Goal: Task Accomplishment & Management: Use online tool/utility

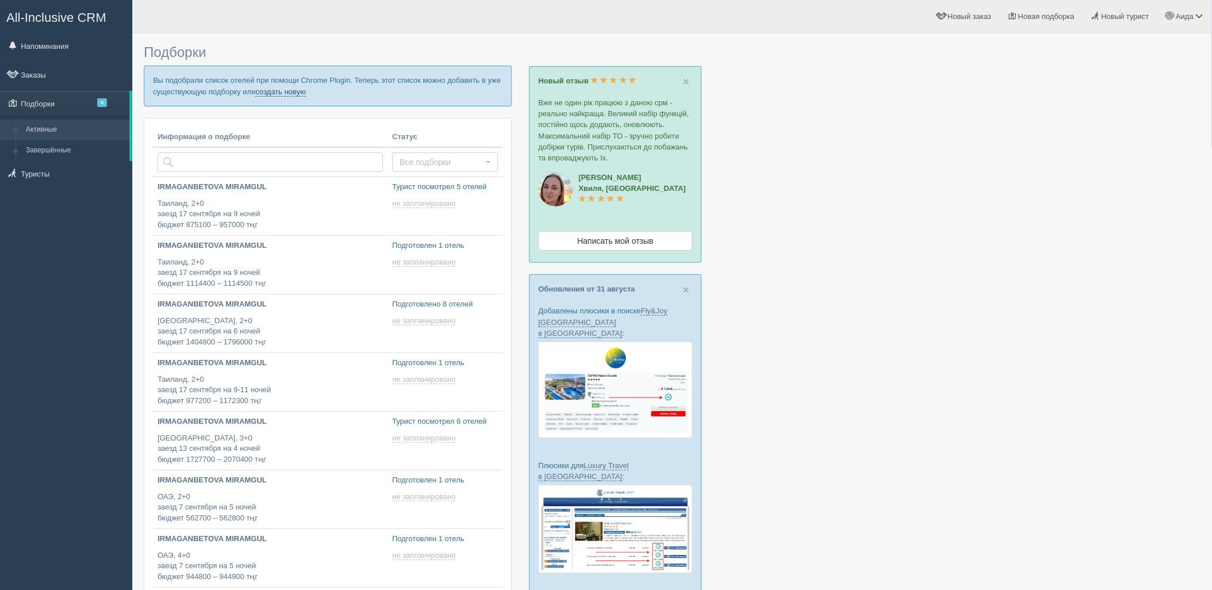
click at [277, 90] on link "создать новую" at bounding box center [280, 91] width 51 height 9
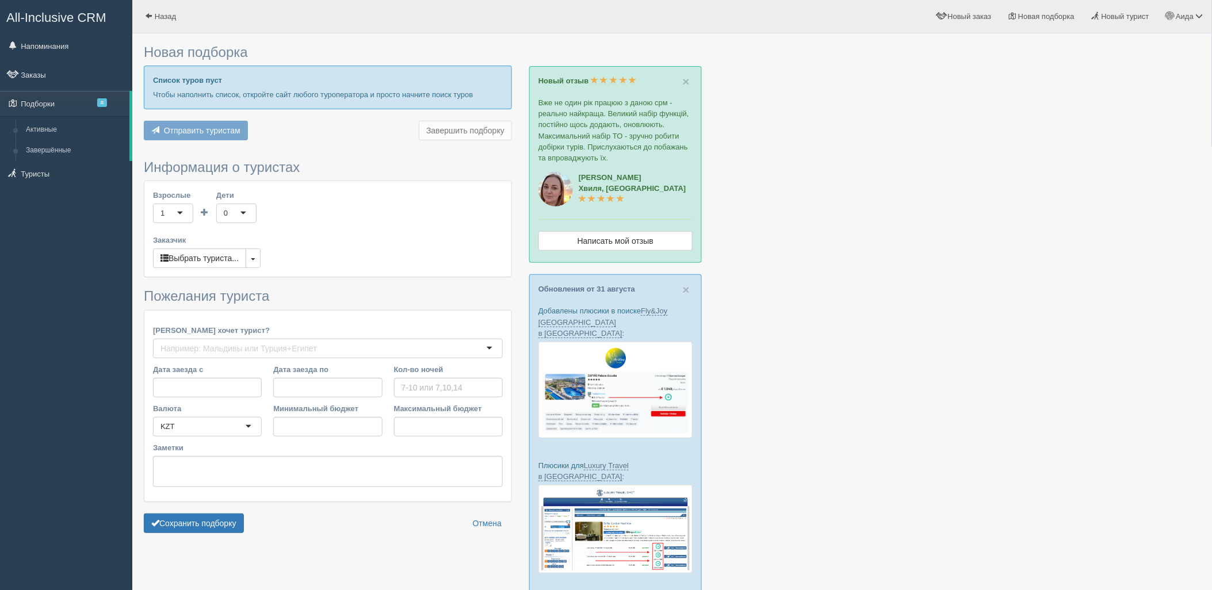
type input "7-8"
type input "520000"
type input "604500"
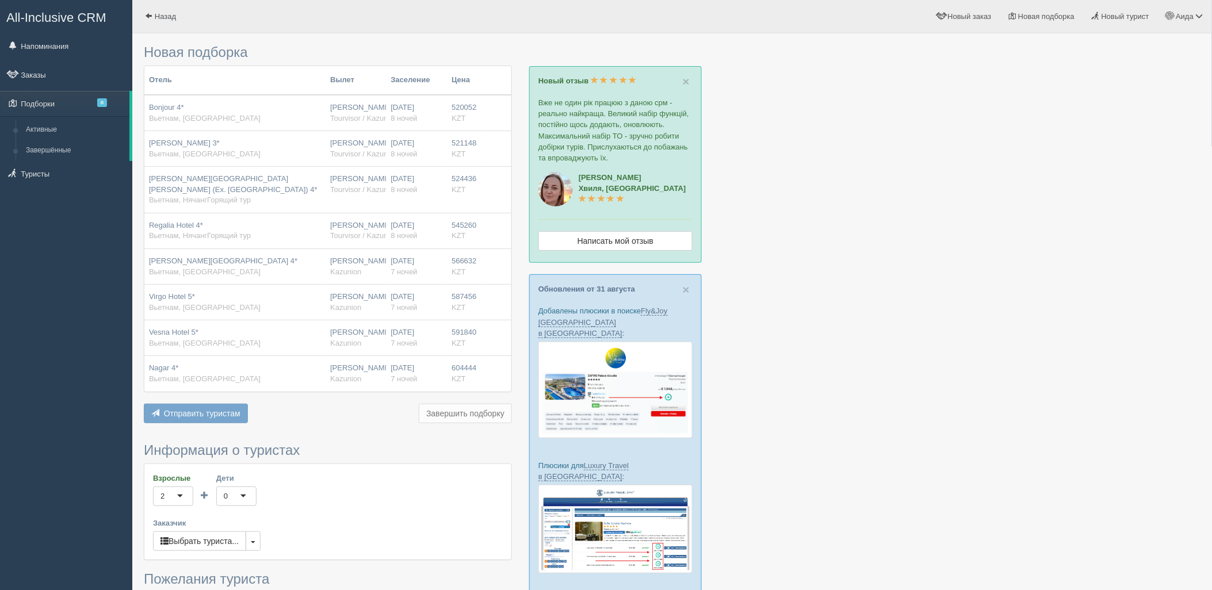
scroll to position [285, 0]
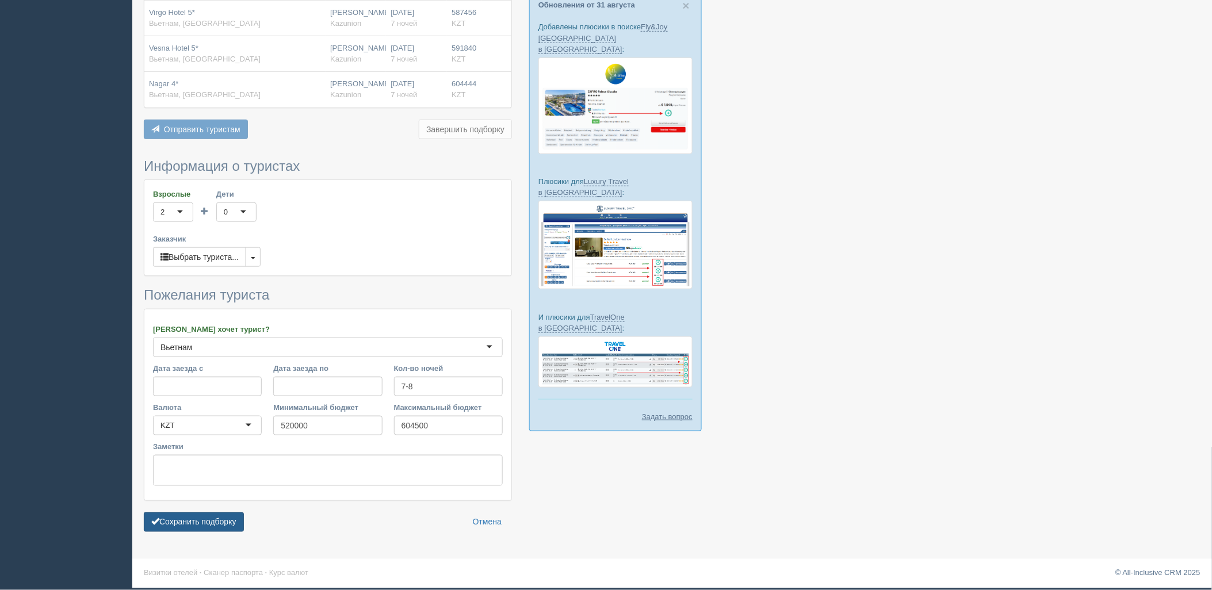
click at [209, 521] on button "Сохранить подборку" at bounding box center [194, 523] width 100 height 20
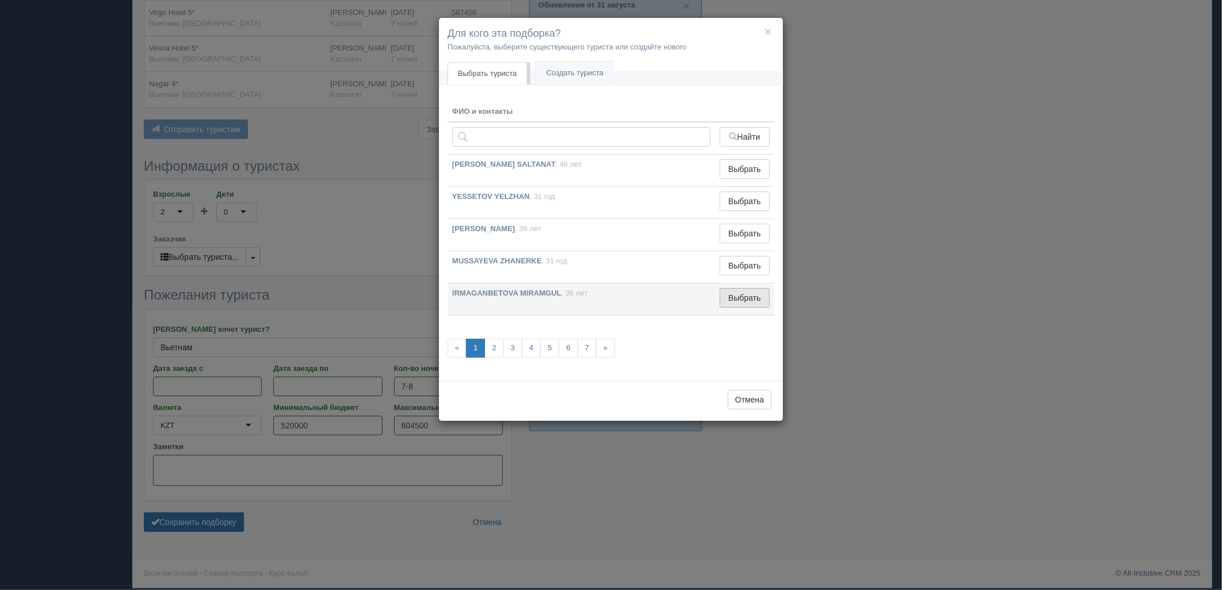
click at [755, 298] on button "Выбрать" at bounding box center [745, 298] width 50 height 20
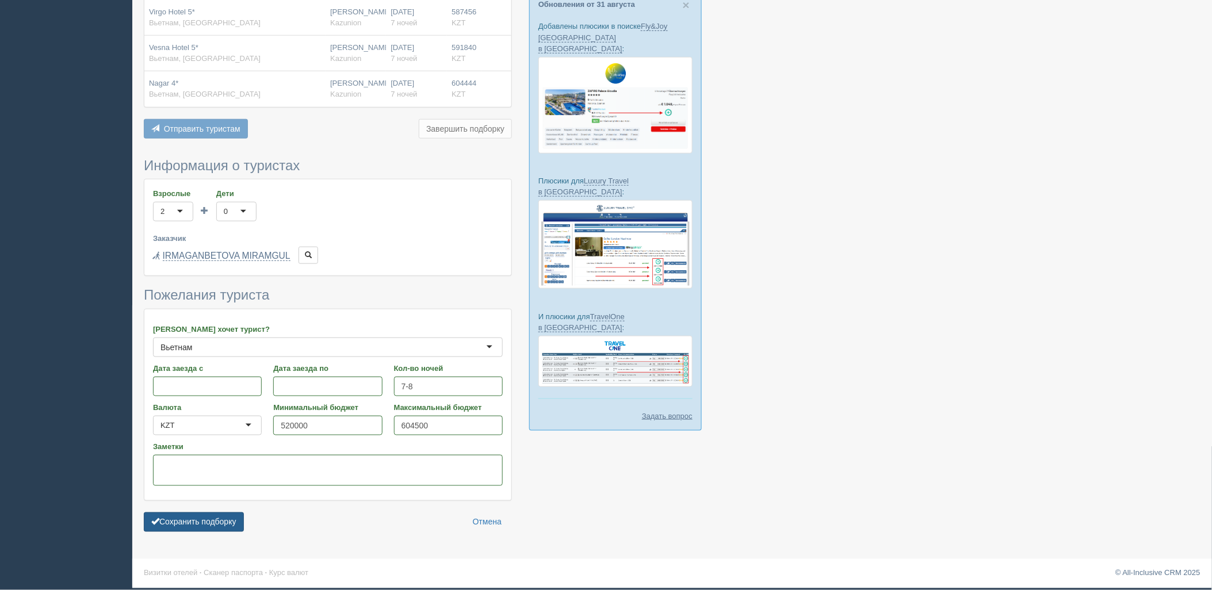
click at [180, 526] on button "Сохранить подборку" at bounding box center [194, 523] width 100 height 20
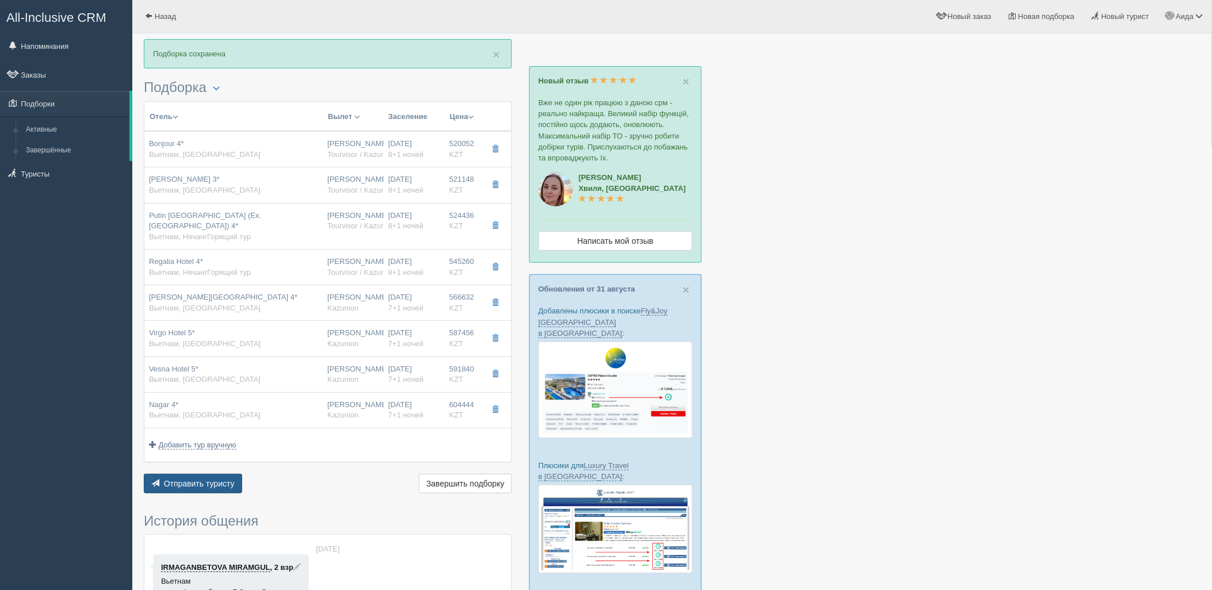
click at [228, 479] on button "Отправить туристу Отправить" at bounding box center [193, 484] width 98 height 20
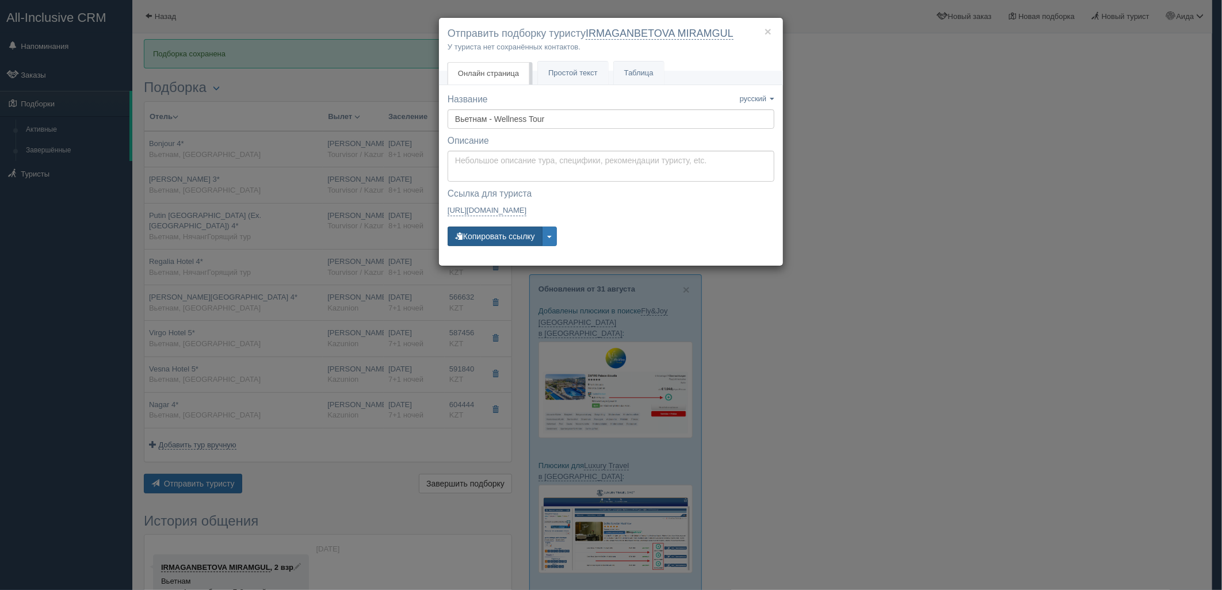
click at [522, 239] on button "Копировать ссылку" at bounding box center [495, 237] width 95 height 20
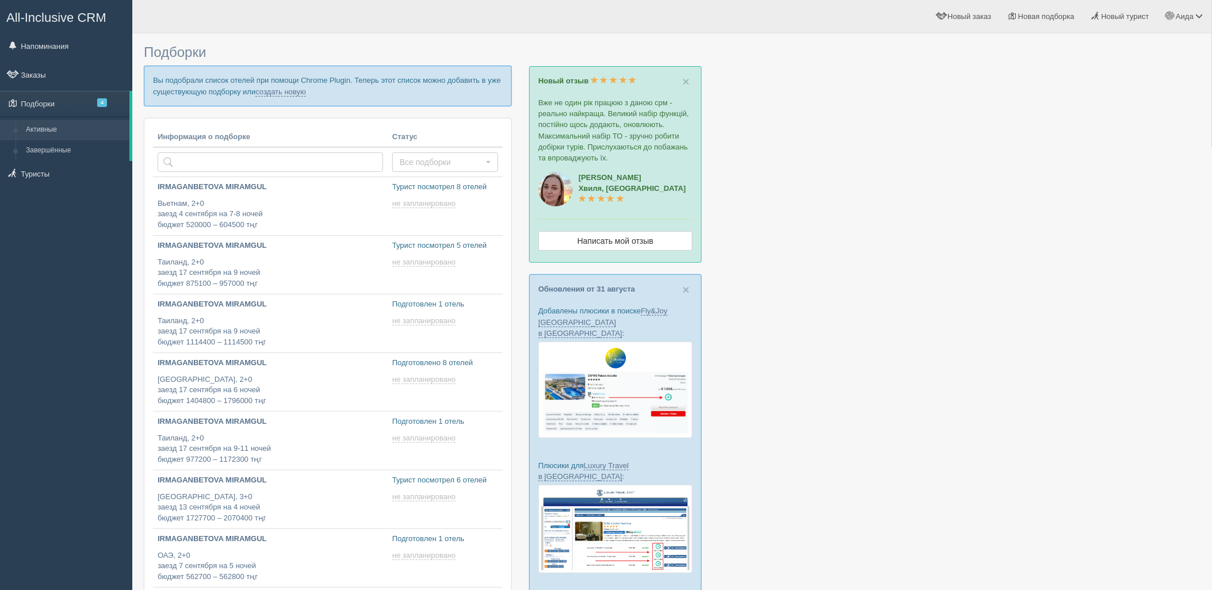
click at [291, 96] on p "Вы подобрали список отелей при помощи Chrome Plugin. Теперь этот список можно д…" at bounding box center [328, 86] width 368 height 40
click at [291, 90] on link "создать новую" at bounding box center [280, 91] width 51 height 9
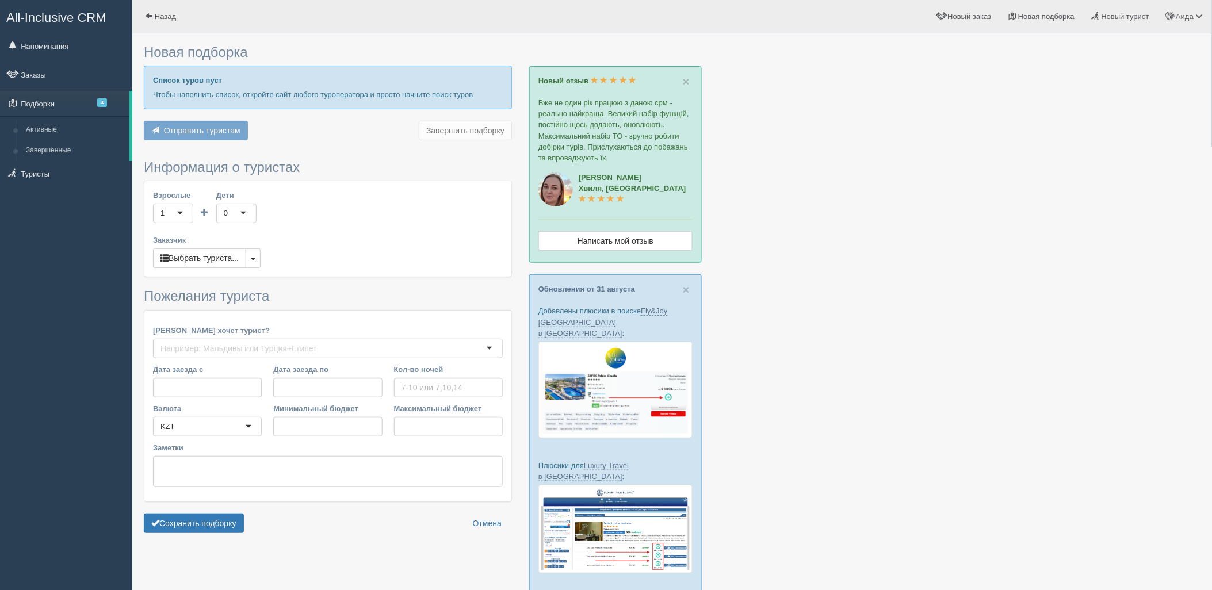
type input "11"
type input "632400"
type input "707200"
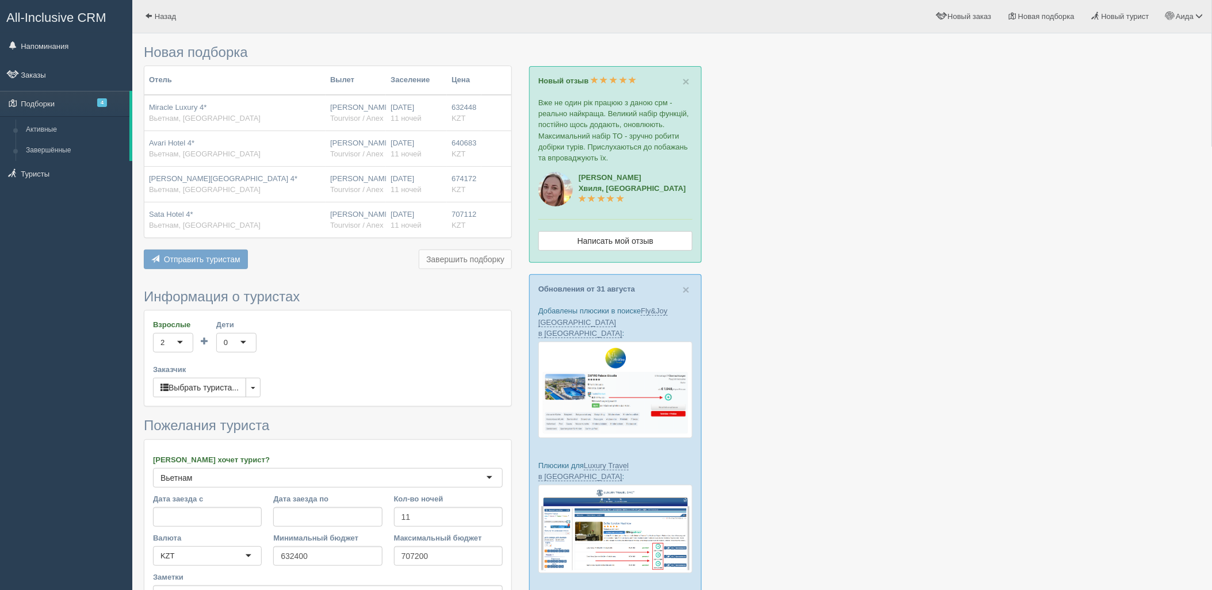
scroll to position [156, 0]
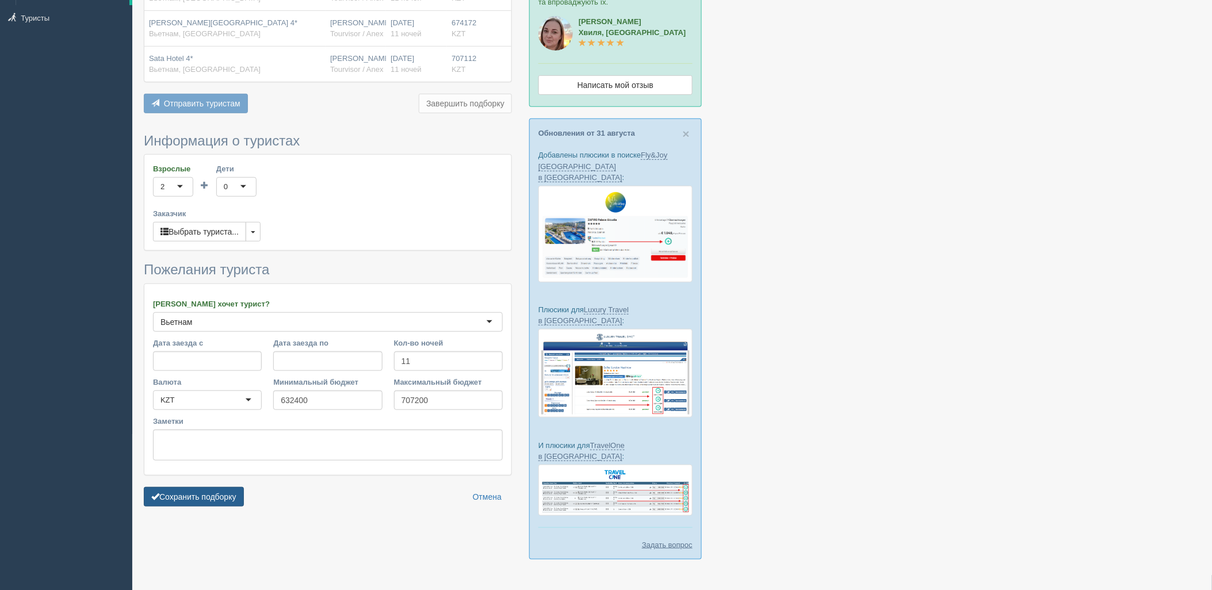
click at [224, 487] on button "Сохранить подборку" at bounding box center [194, 497] width 100 height 20
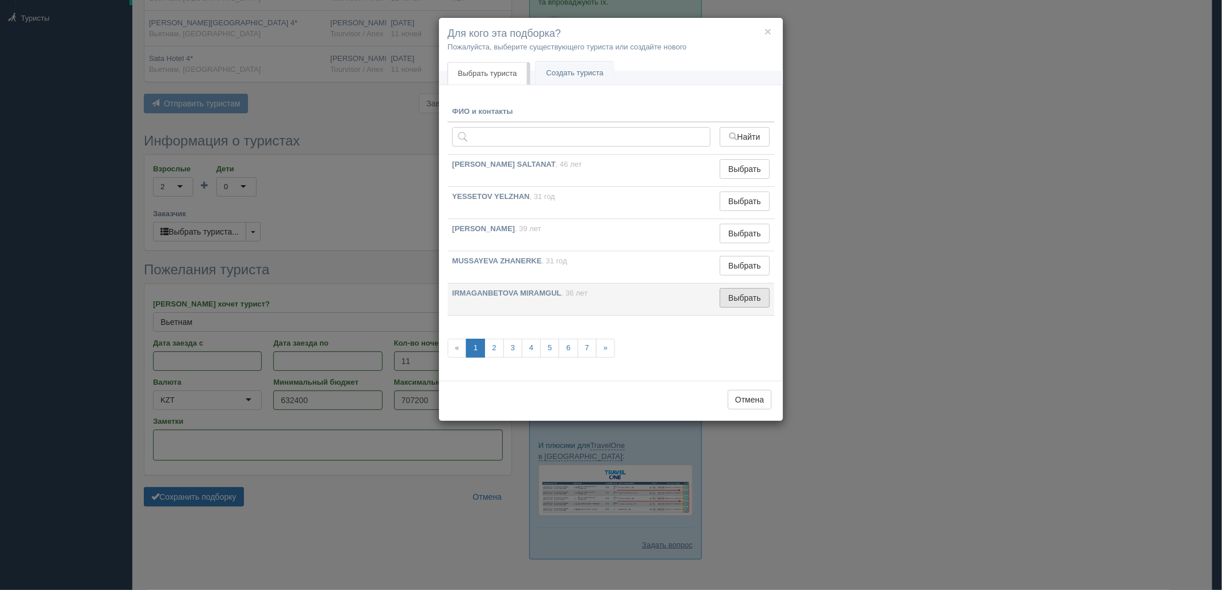
click at [757, 295] on button "Выбрать" at bounding box center [745, 298] width 50 height 20
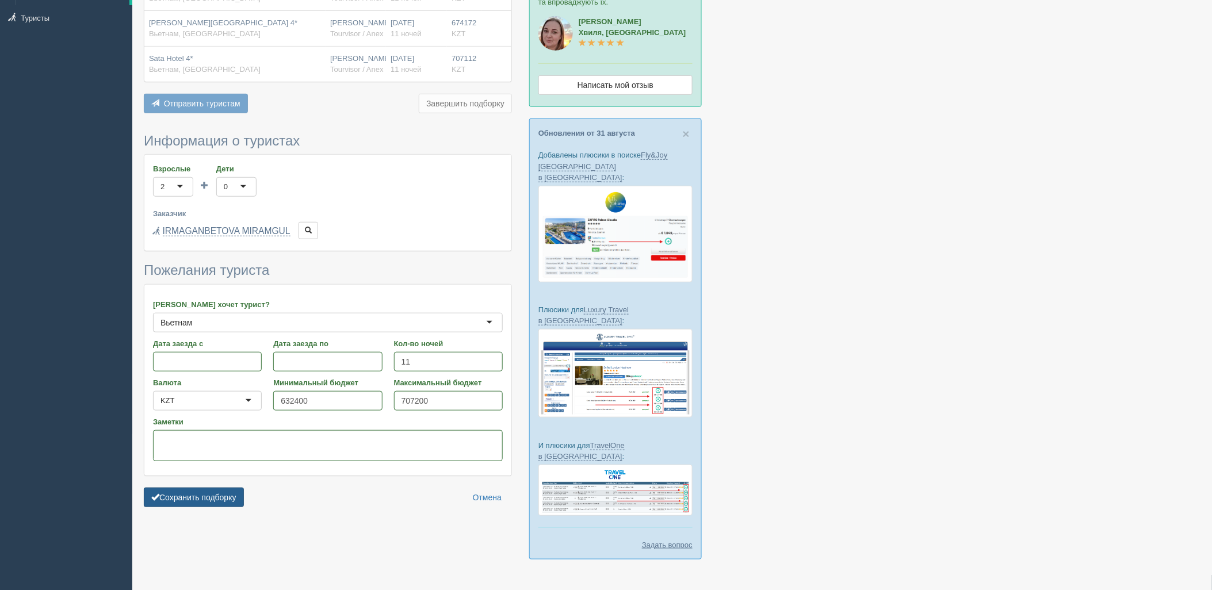
click at [157, 490] on button "Сохранить подборку" at bounding box center [194, 498] width 100 height 20
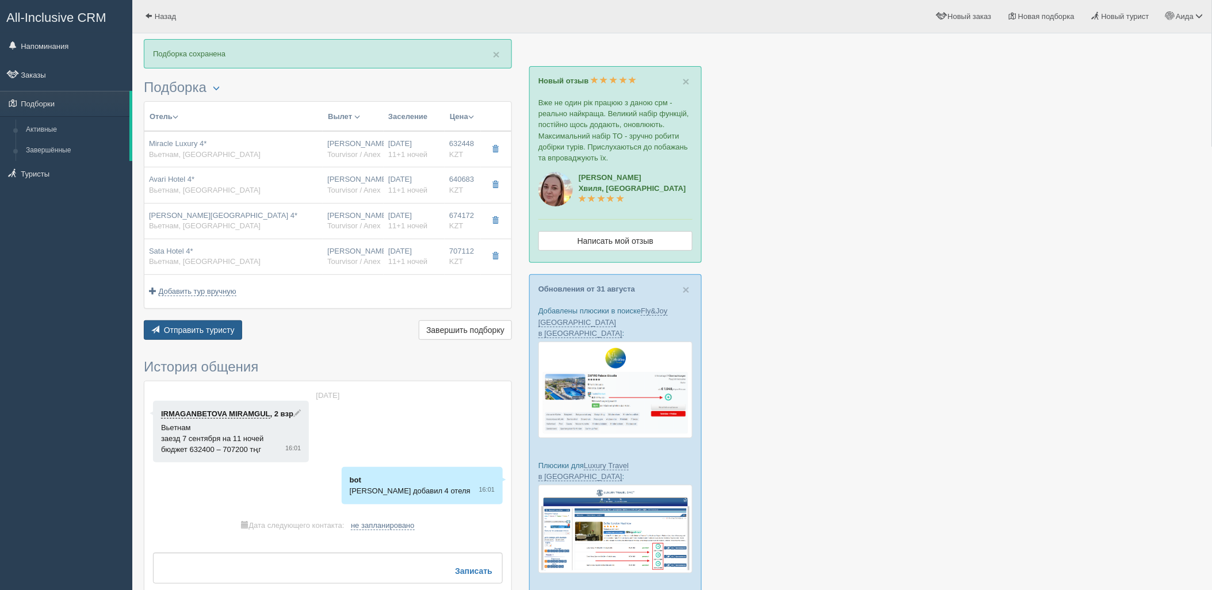
click at [200, 327] on span "Отправить туристу" at bounding box center [199, 330] width 71 height 9
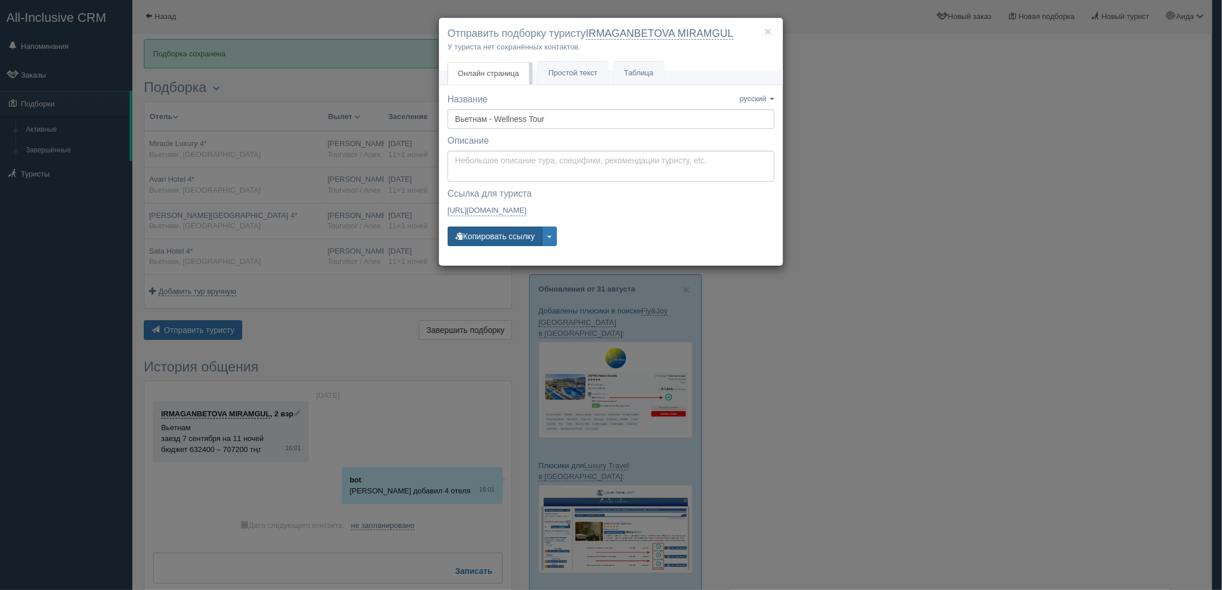
click at [472, 241] on button "Копировать ссылку" at bounding box center [495, 237] width 95 height 20
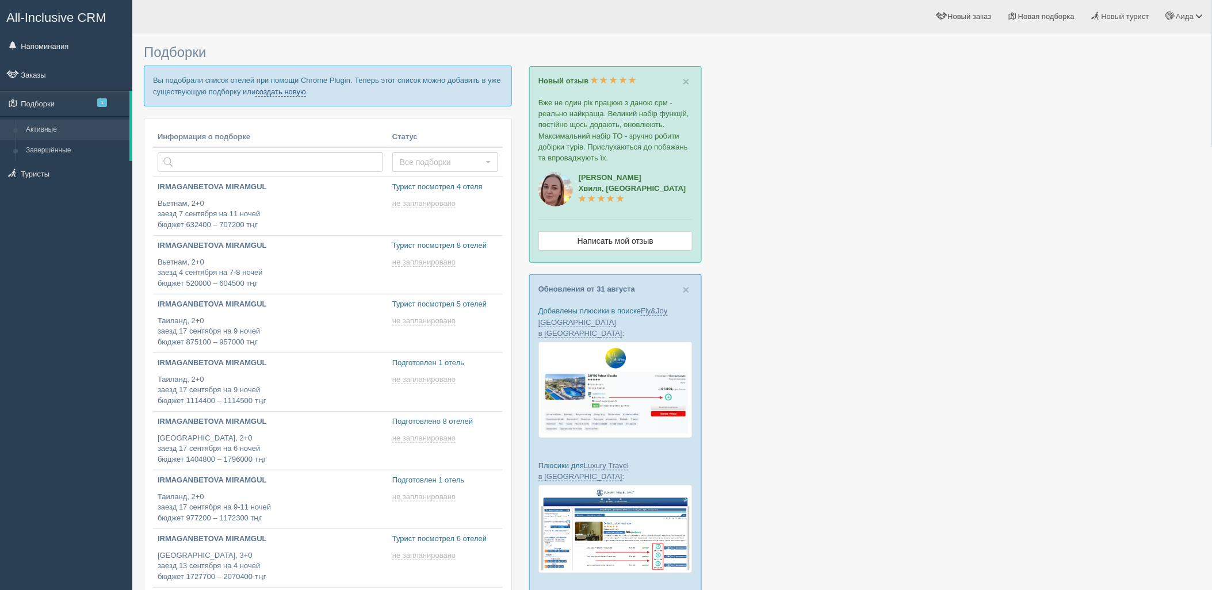
click at [272, 88] on link "создать новую" at bounding box center [280, 91] width 51 height 9
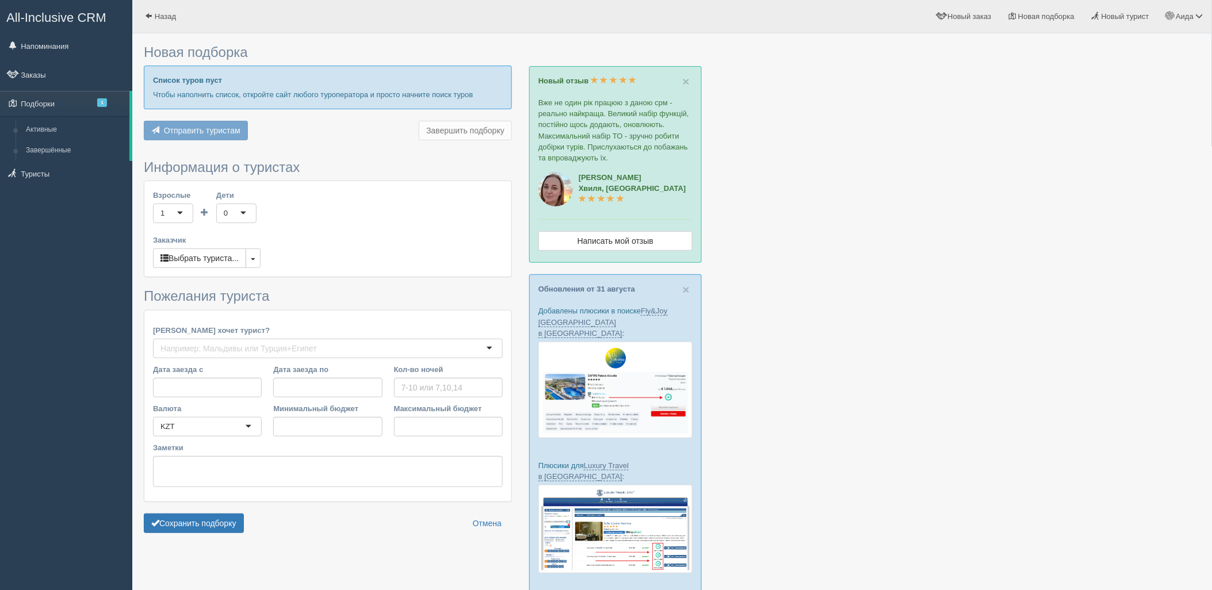
type input "7"
type input "608800"
type input "608900"
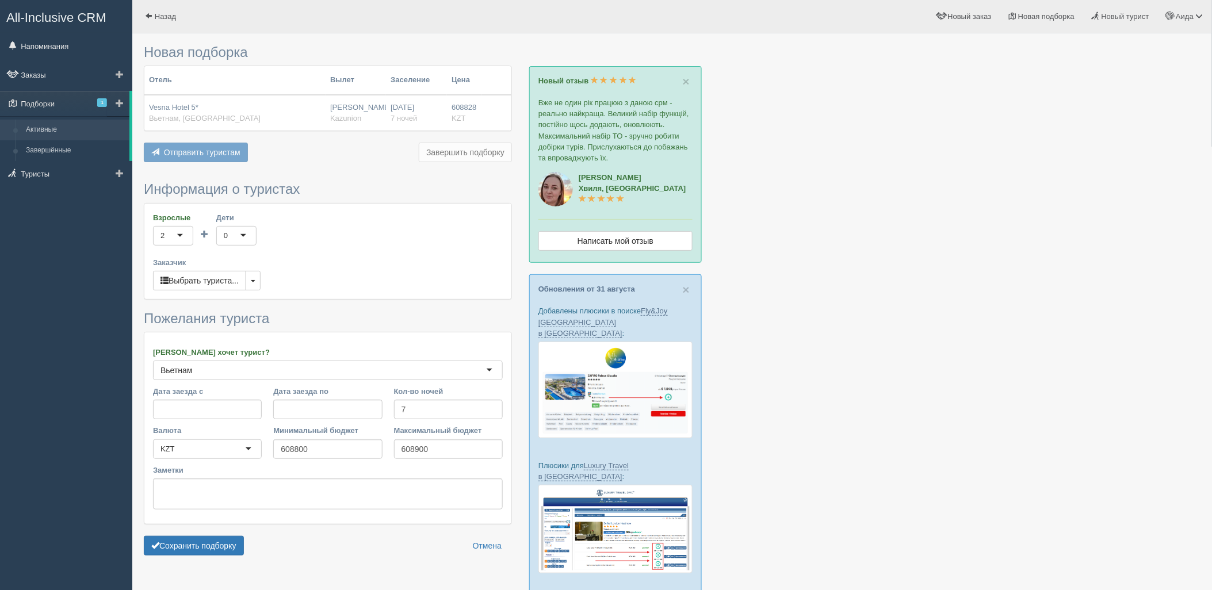
click at [67, 132] on link "Активные" at bounding box center [75, 130] width 109 height 21
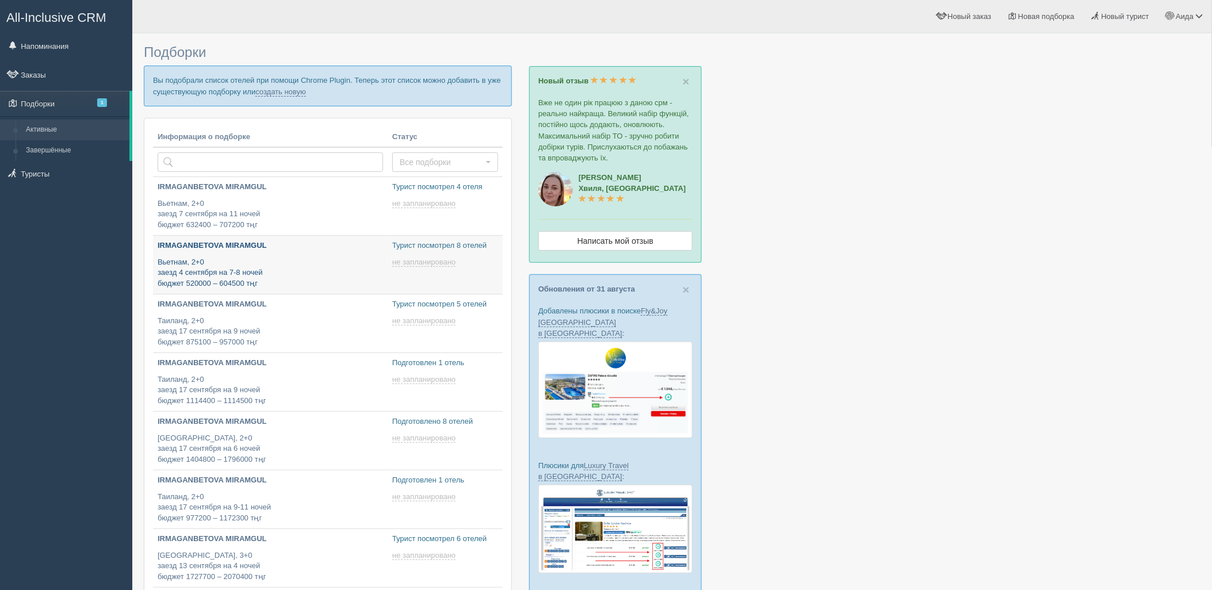
click at [317, 271] on p "Вьетнам, 2+0 заезд 4 сентября на 7-8 ночей бюджет 520000 – 604500 тңг" at bounding box center [271, 273] width 226 height 32
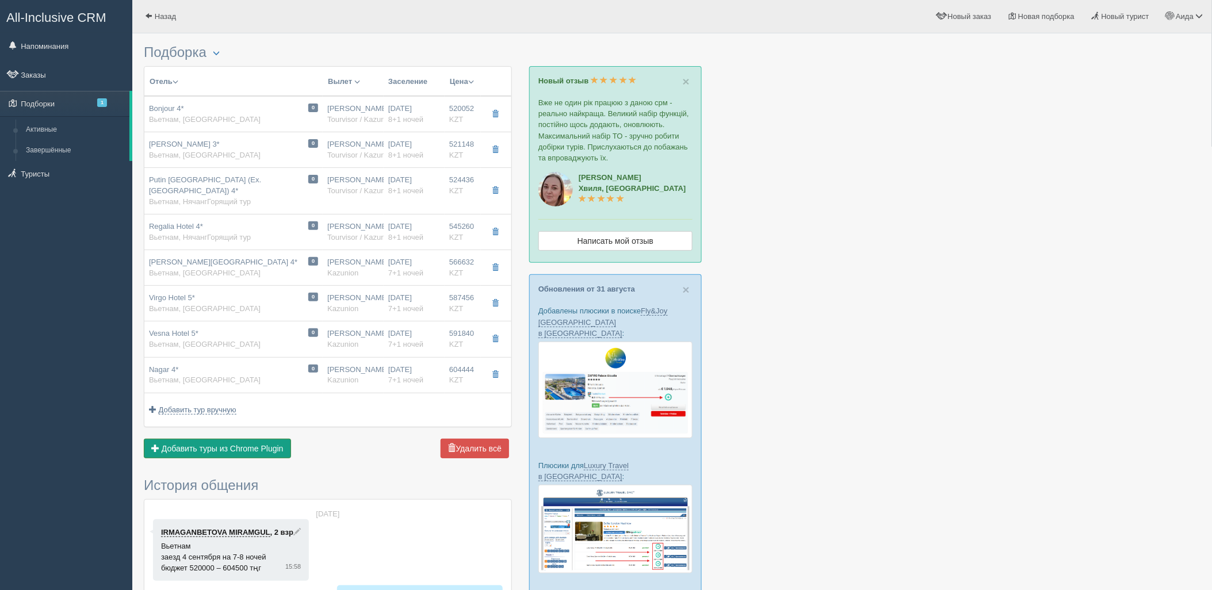
click at [287, 440] on button "Добавить из Plugin Добавить туры из Chrome Plugin" at bounding box center [217, 449] width 147 height 20
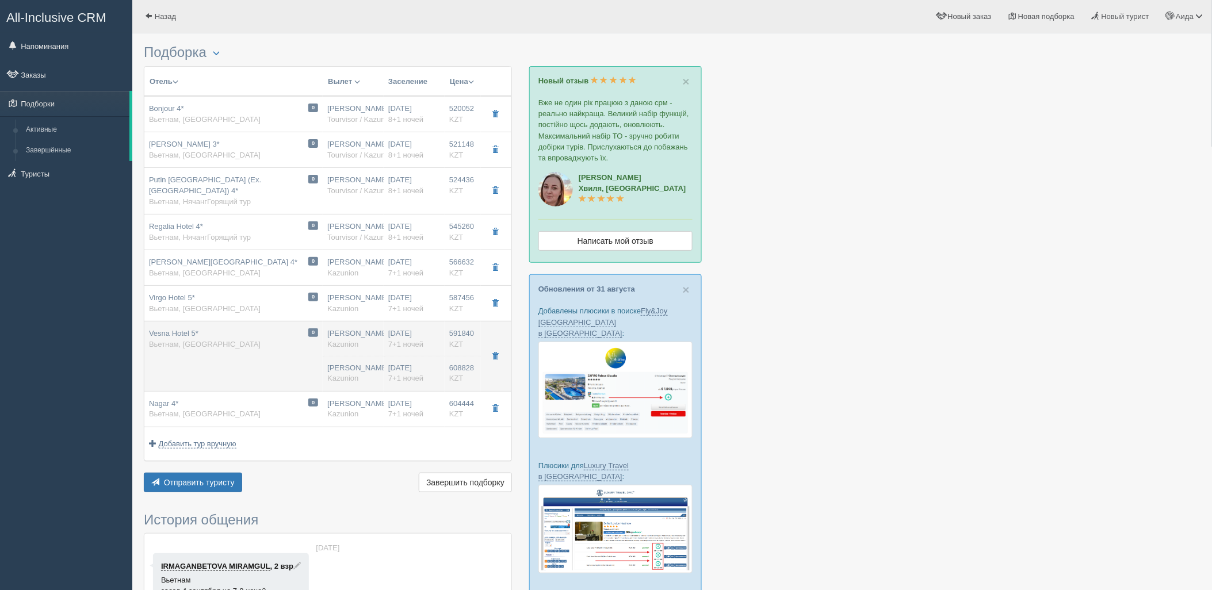
click at [443, 357] on hr at bounding box center [414, 356] width 61 height 1
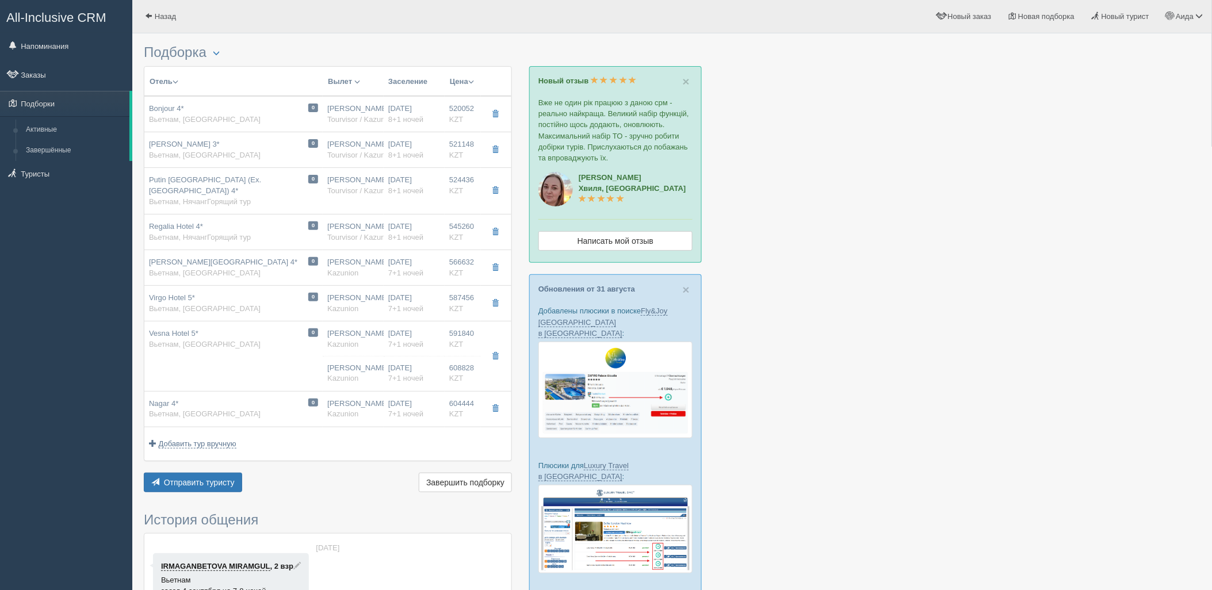
type input "Vesna Hotel 5*"
type input "https://tophotels.ru/hotel/al319130"
type input "Вьетнам"
type input "Нячанг"
type input "591840.00"
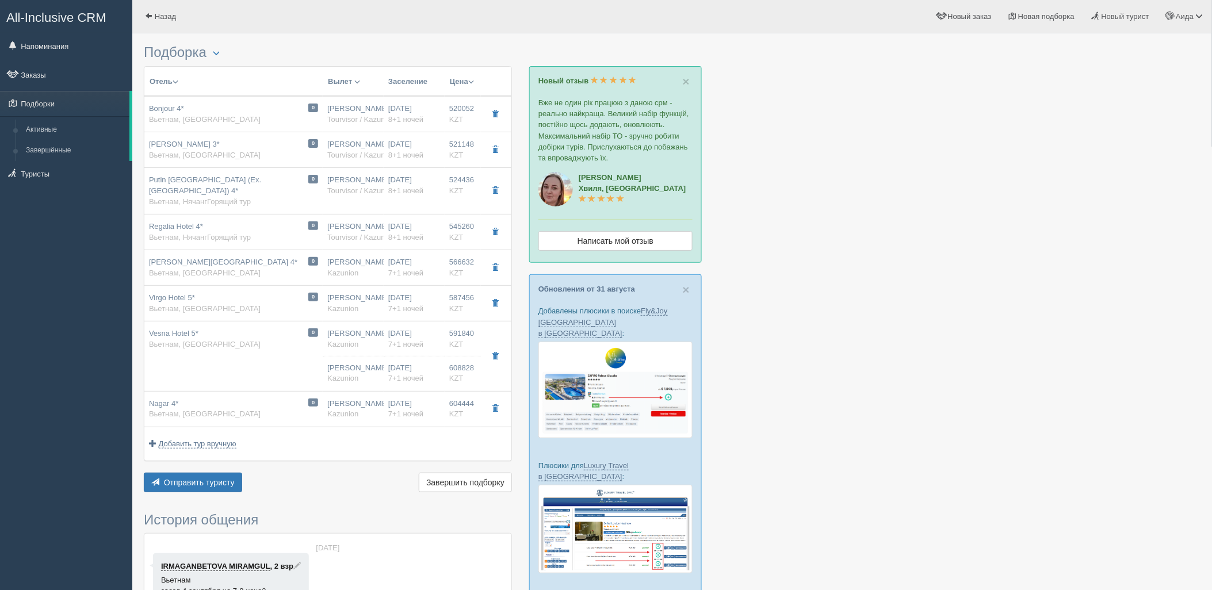
type input "Нурсултан Назарбаев NQZ"
type input "Нячанг Камрань CXR"
type input "23:00"
type input "09:20"
type input "Air Astana"
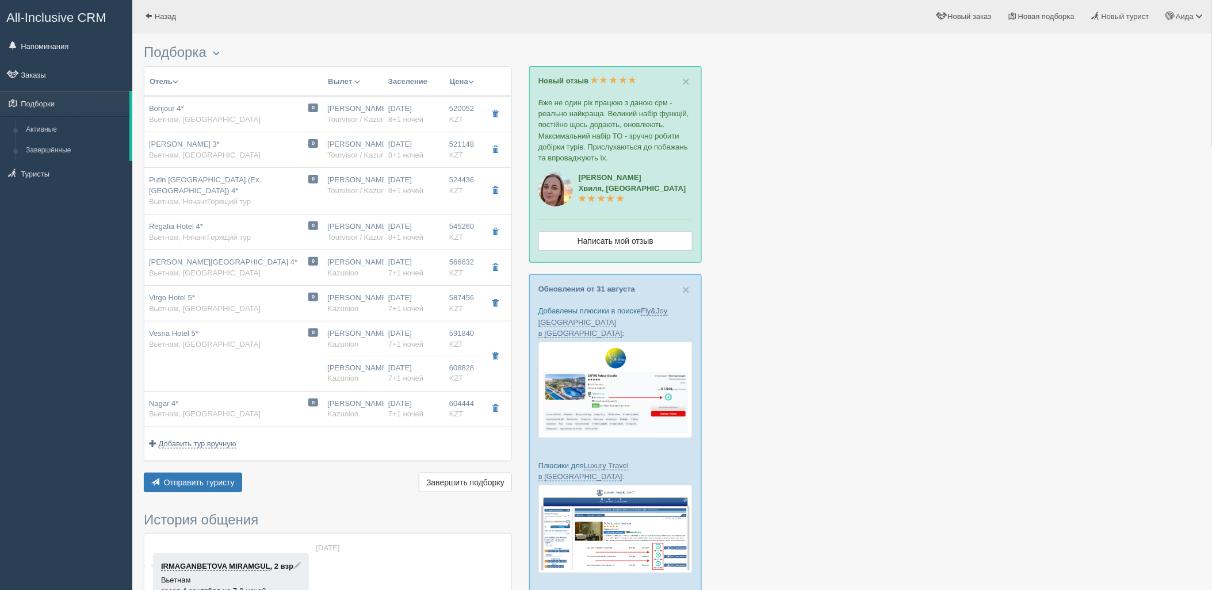
type input "11:25"
type input "18:35"
type input "7+1"
type input "superior no view"
type input "BB - Только завтрак"
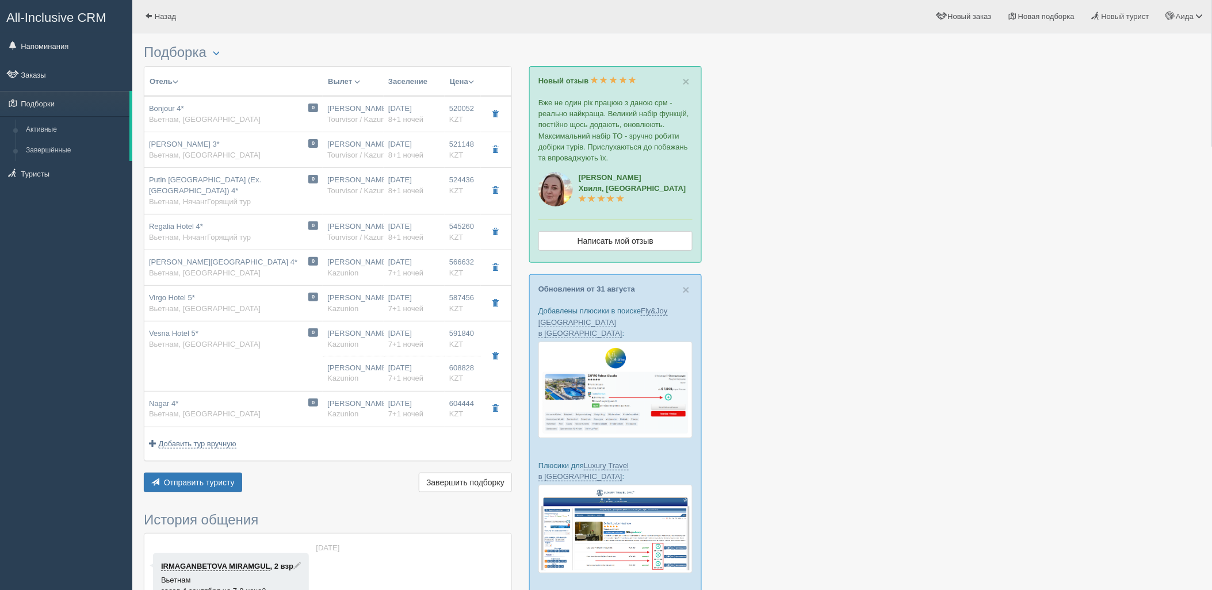
type input "Kazunion"
type input "https://tourvisor.ru/countries#!/hotel=vesna-hotel"
type input "608828.00"
type input "[PERSON_NAME]"
type input "Нячанг Камрань CXR"
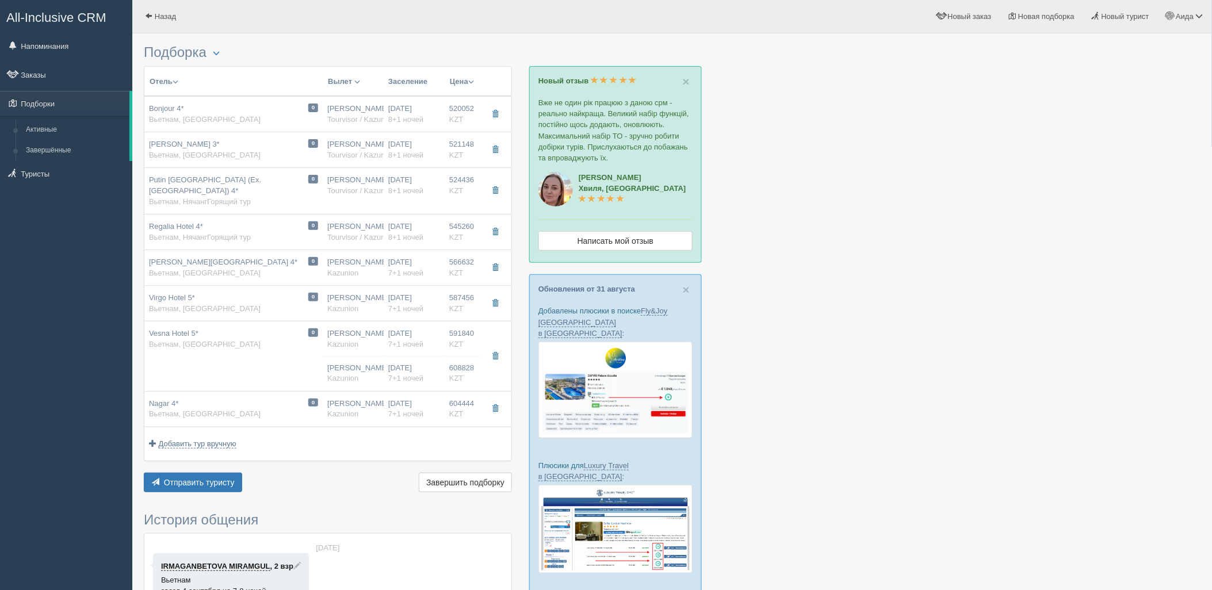
type input "23:00"
type input "09:20"
type input "Air Astana"
type input "11:25"
type input "18:35"
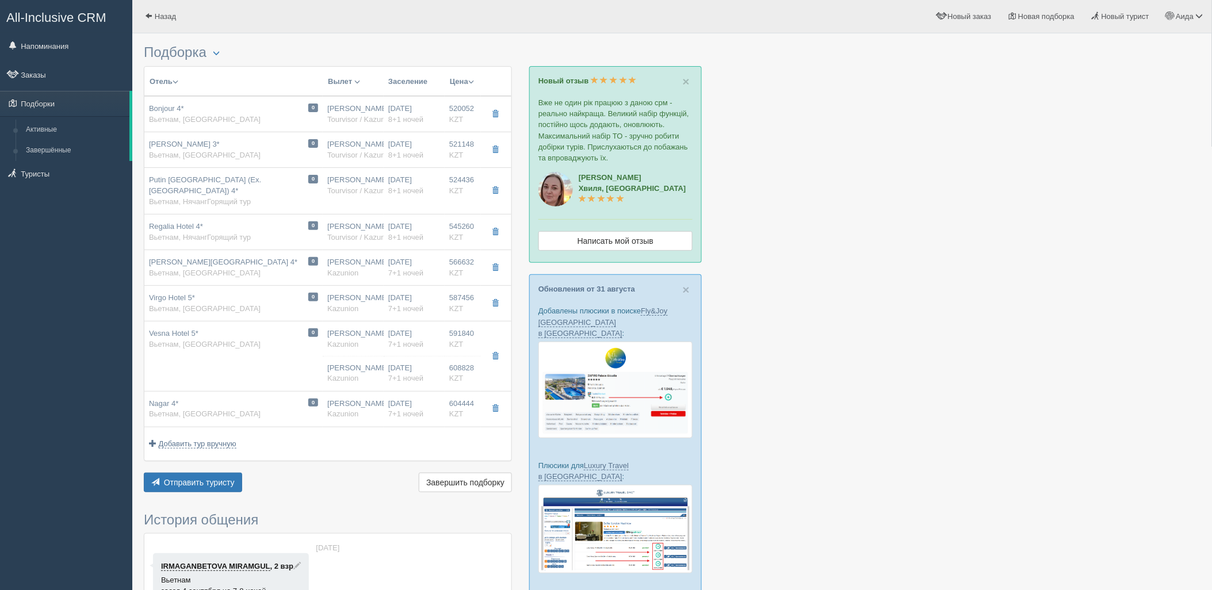
type input "7+1"
type input "deluxe"
type input "BB - Только завтрак"
type input "Kazunion"
type input "https://tourvisor.ru/countries#!/hotel=vesna-hotel"
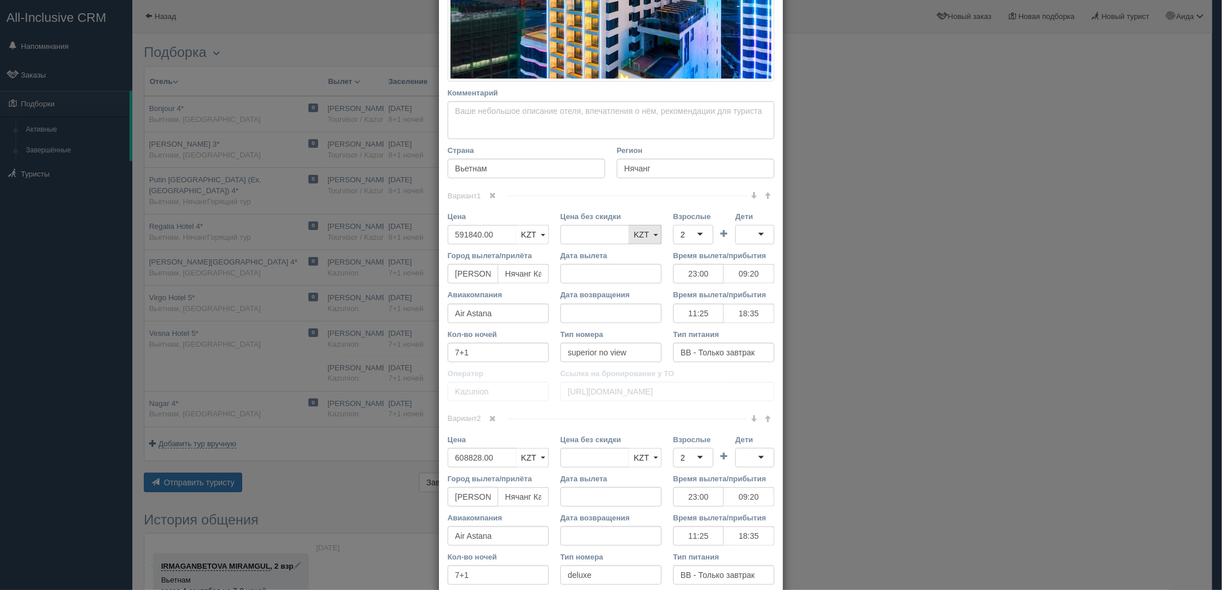
scroll to position [334, 0]
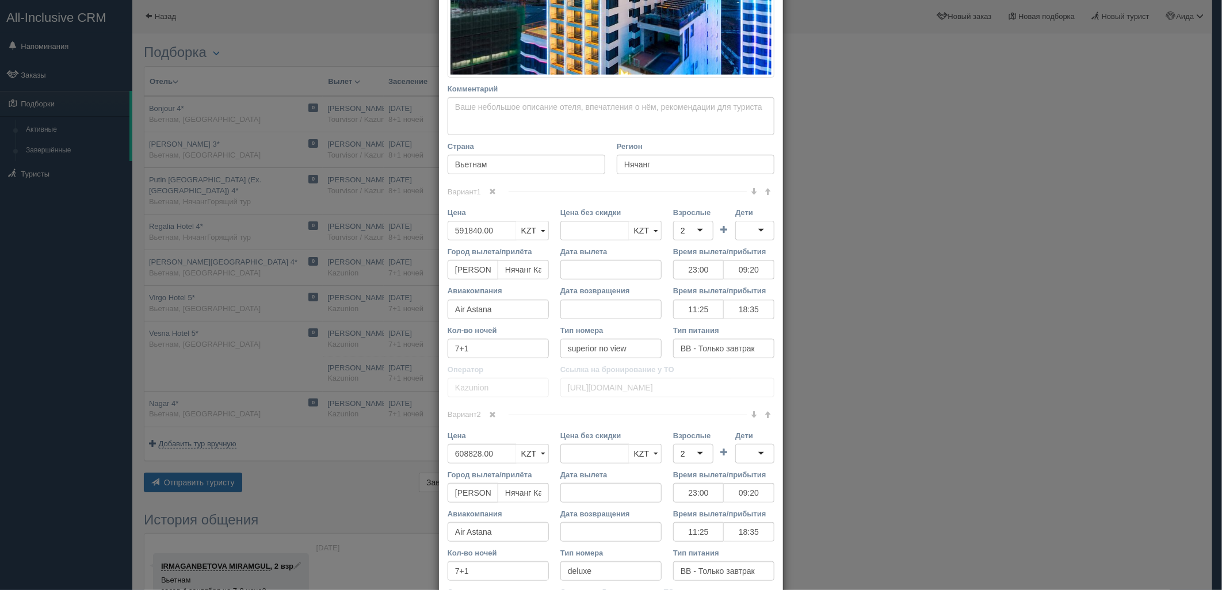
click at [489, 201] on div "Вариант 1 Цена 591840.00 KZT USD EUR KZT KZT USD EUR" at bounding box center [611, 298] width 327 height 212
click at [491, 192] on span at bounding box center [493, 191] width 7 height 7
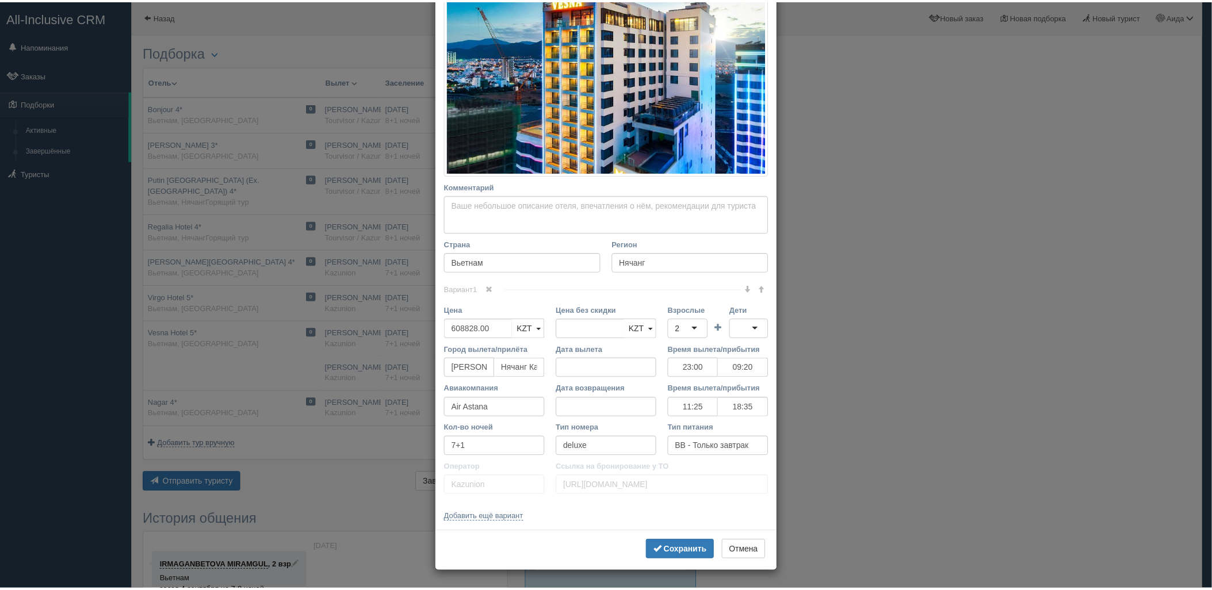
scroll to position [235, 0]
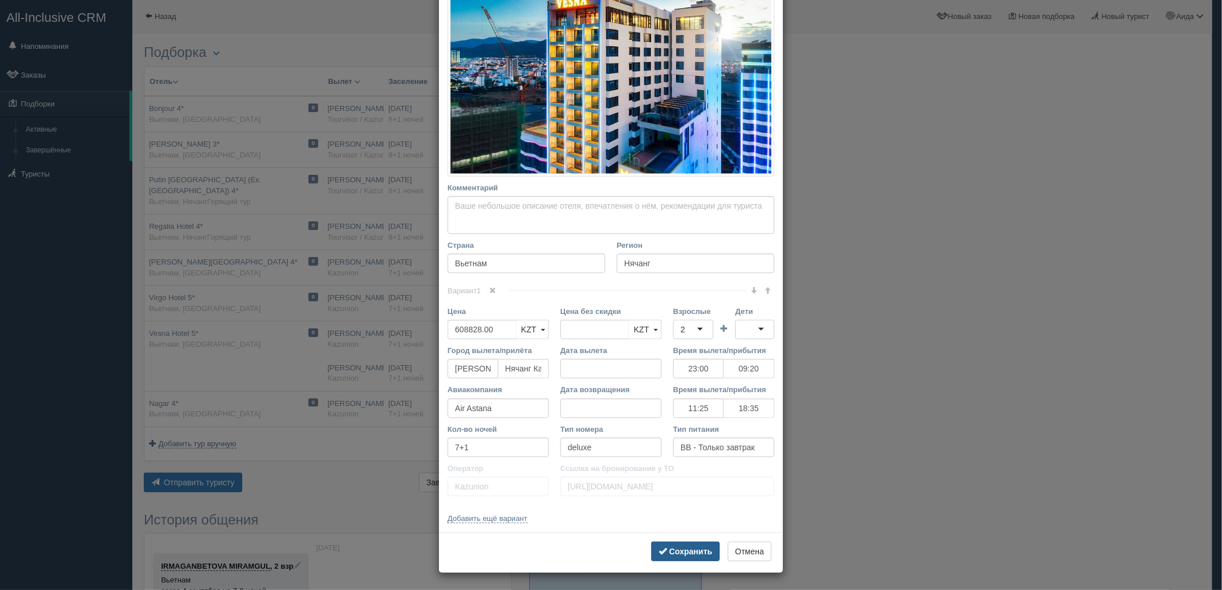
click at [692, 545] on button "Сохранить" at bounding box center [685, 552] width 68 height 20
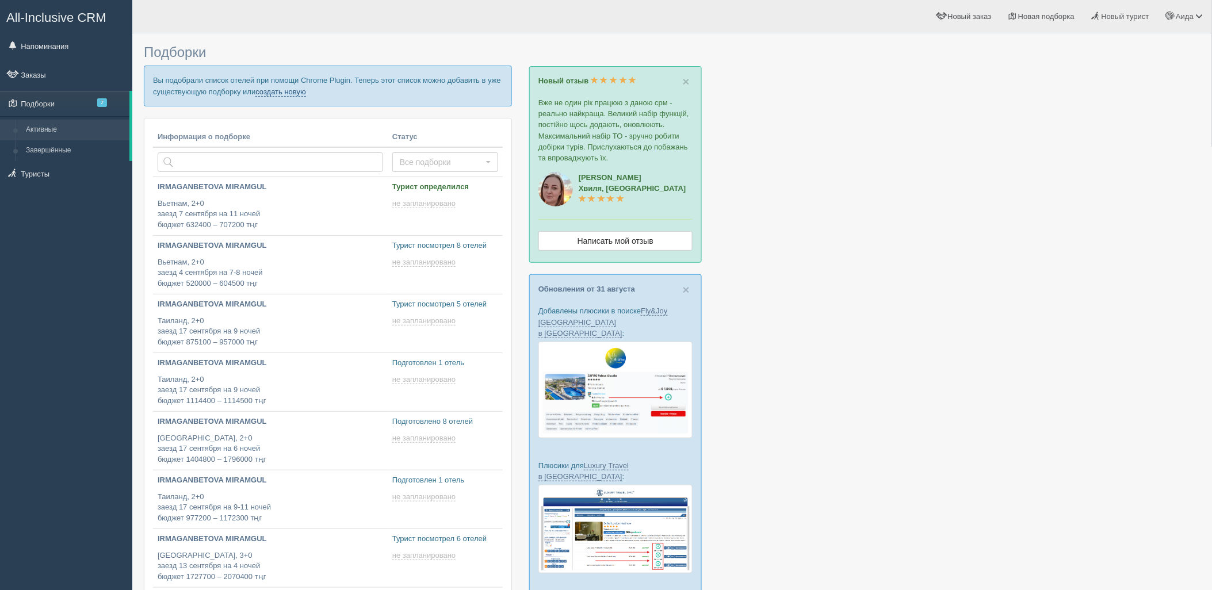
click at [278, 94] on link "создать новую" at bounding box center [280, 91] width 51 height 9
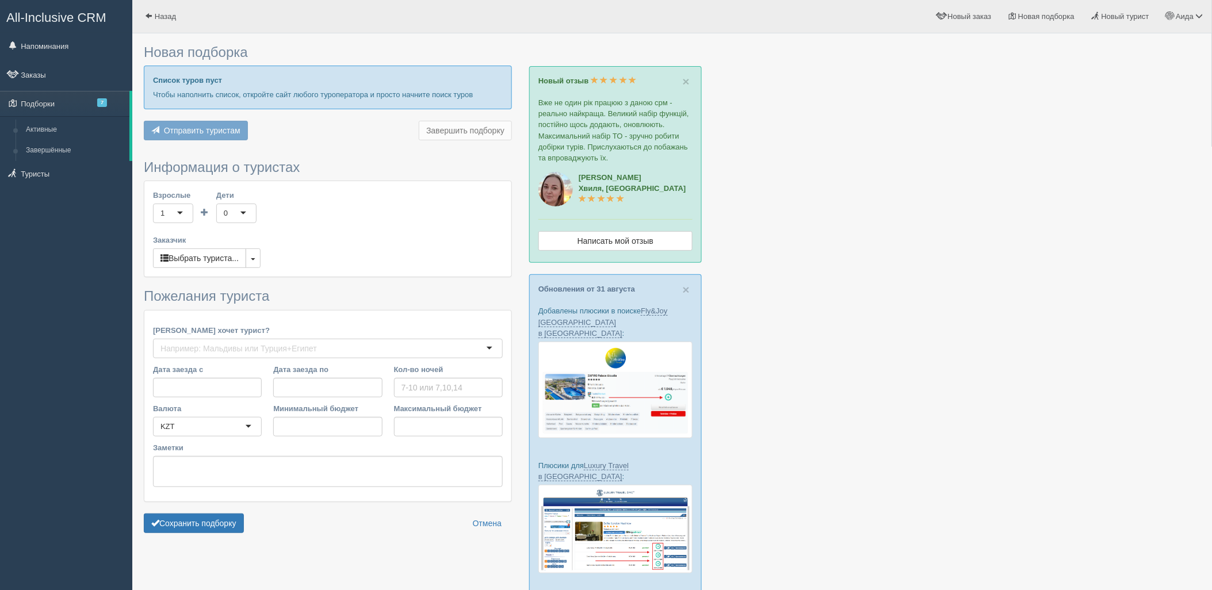
type input "6"
type input "531400"
type input "823000"
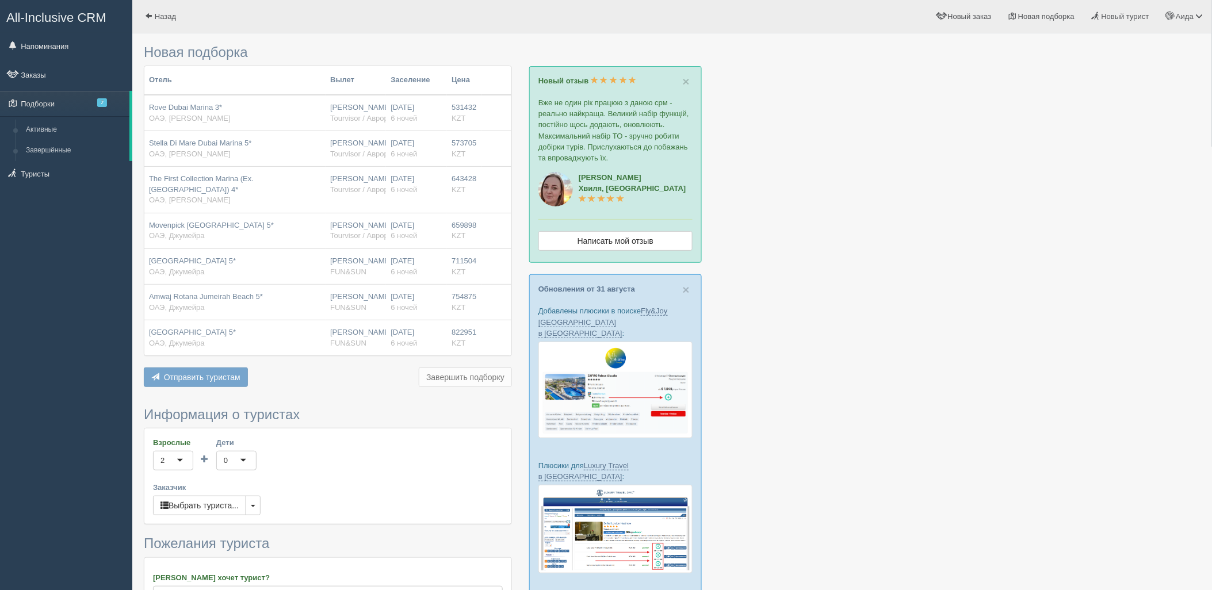
drag, startPoint x: 1181, startPoint y: 261, endPoint x: 1145, endPoint y: 390, distance: 133.3
click at [1145, 390] on div at bounding box center [672, 412] width 1057 height 747
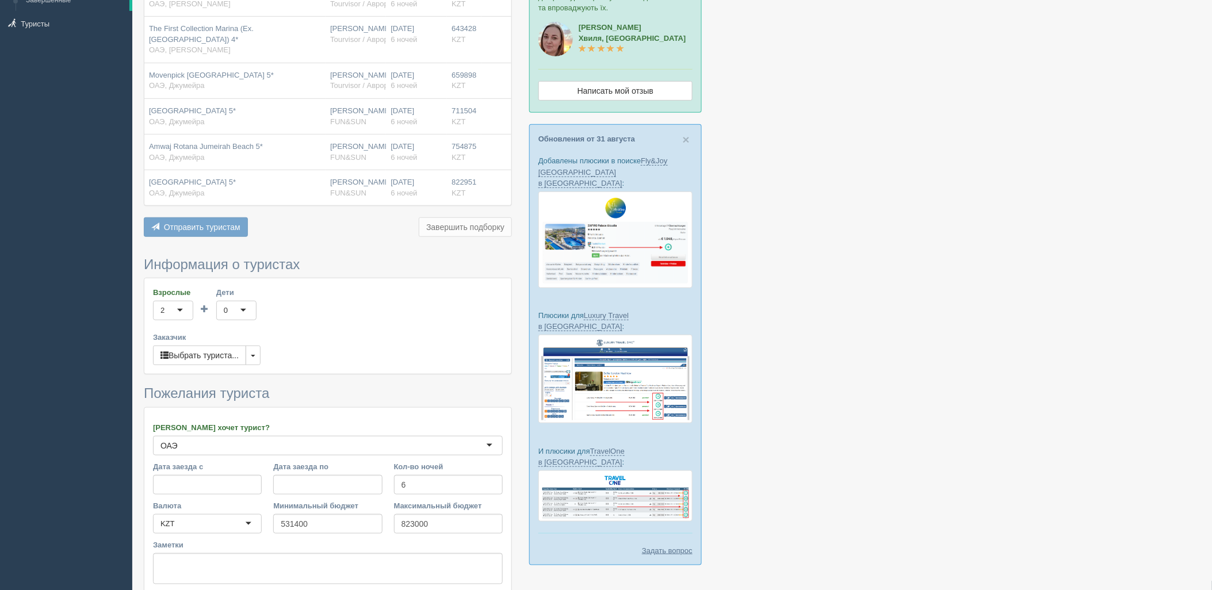
scroll to position [249, 0]
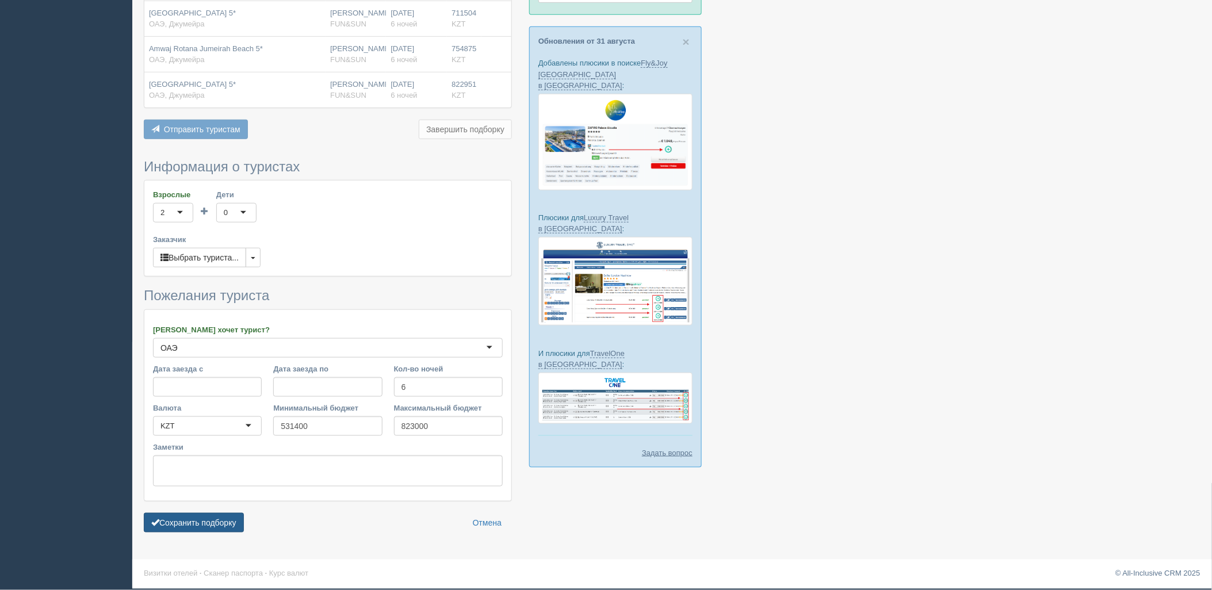
click at [219, 522] on button "Сохранить подборку" at bounding box center [194, 523] width 100 height 20
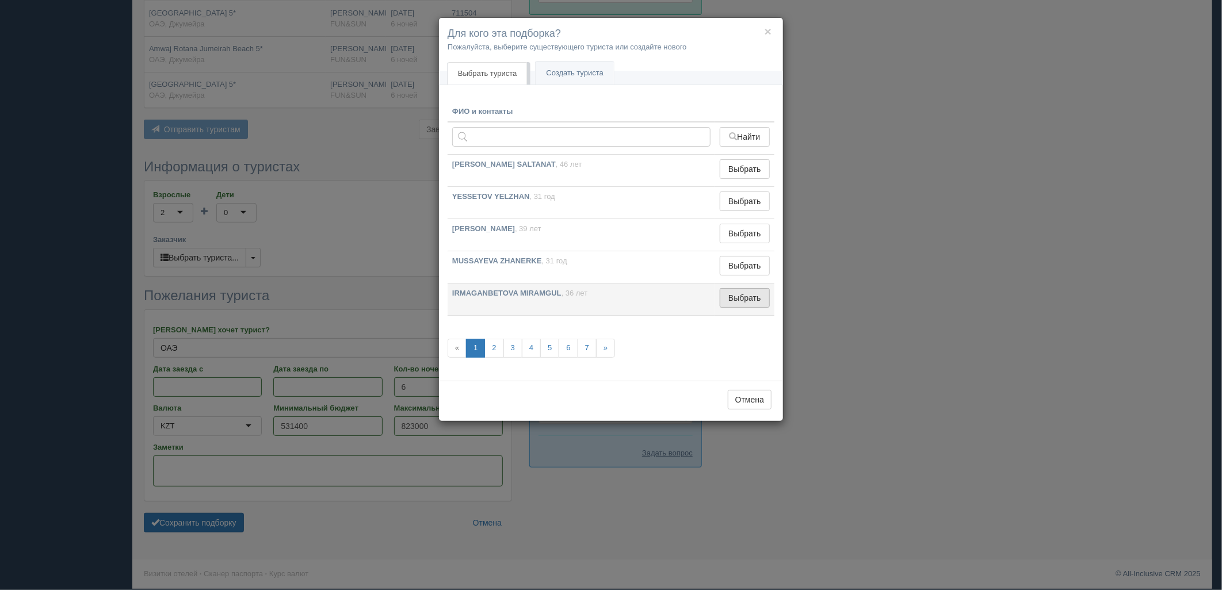
click at [738, 297] on button "Выбрать" at bounding box center [745, 298] width 50 height 20
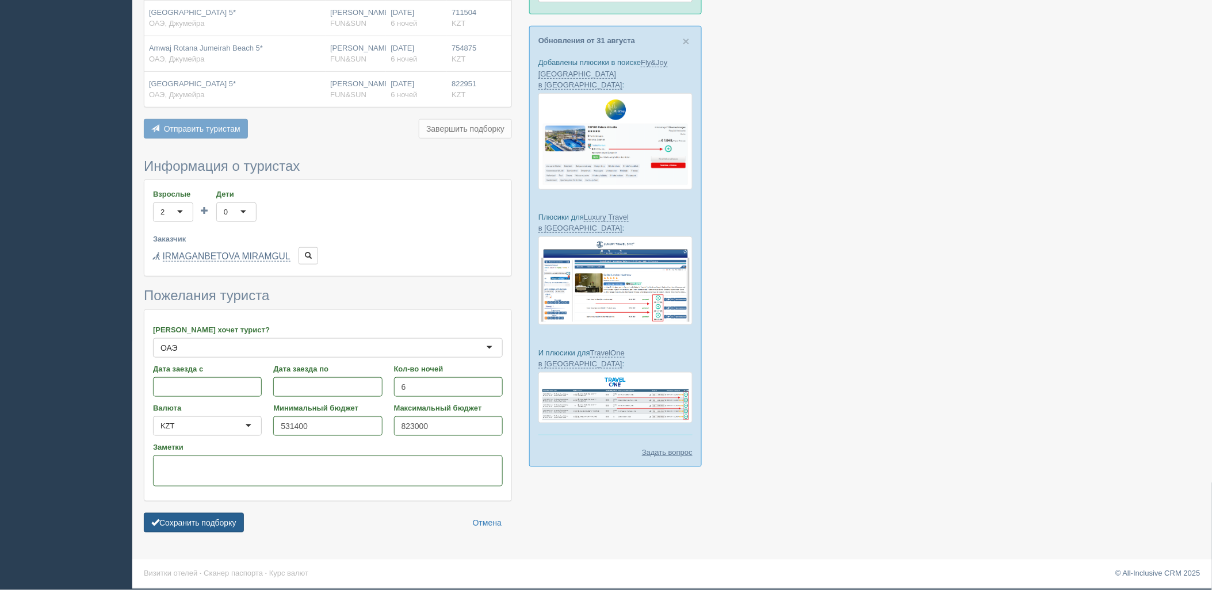
click at [181, 525] on button "Сохранить подборку" at bounding box center [194, 523] width 100 height 20
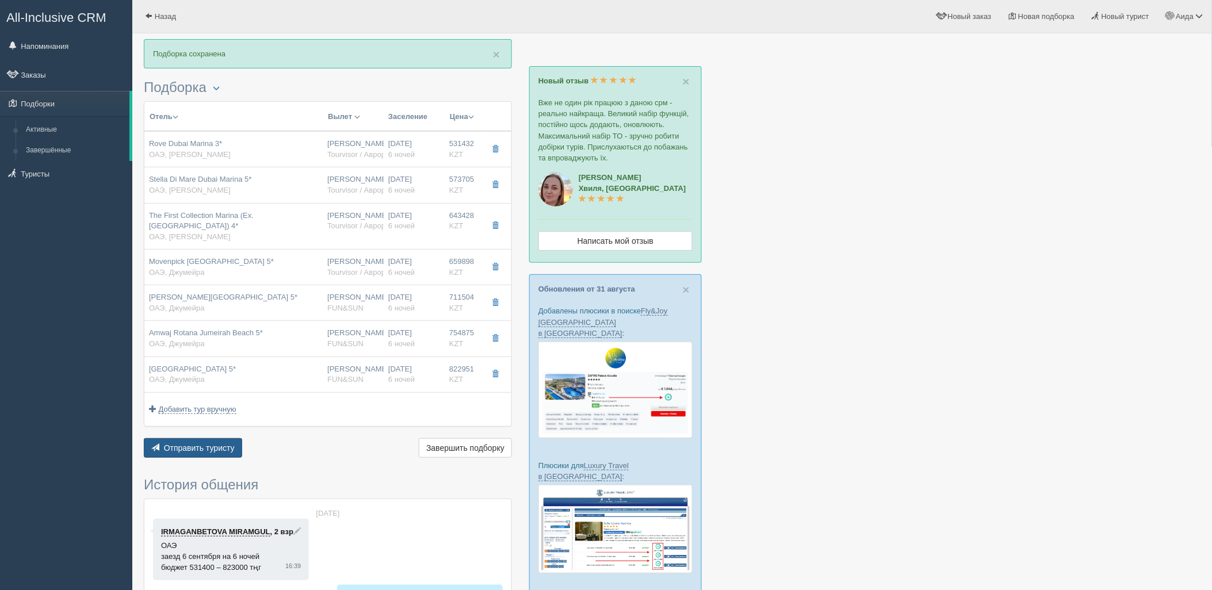
click at [229, 449] on span "Отправить туристу" at bounding box center [199, 448] width 71 height 9
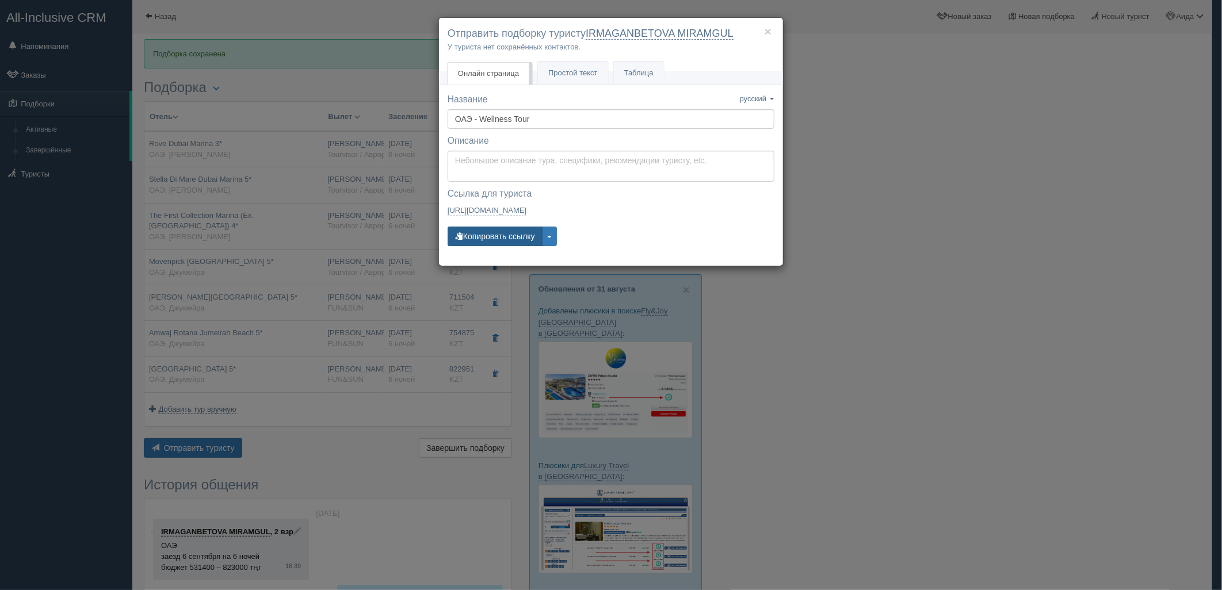
click at [497, 232] on button "Копировать ссылку" at bounding box center [495, 237] width 95 height 20
click at [929, 196] on div "× Отправить подборку туристу IRMAGANBETOVA MIRAMGUL У туриста нет сохранённых к…" at bounding box center [611, 295] width 1222 height 590
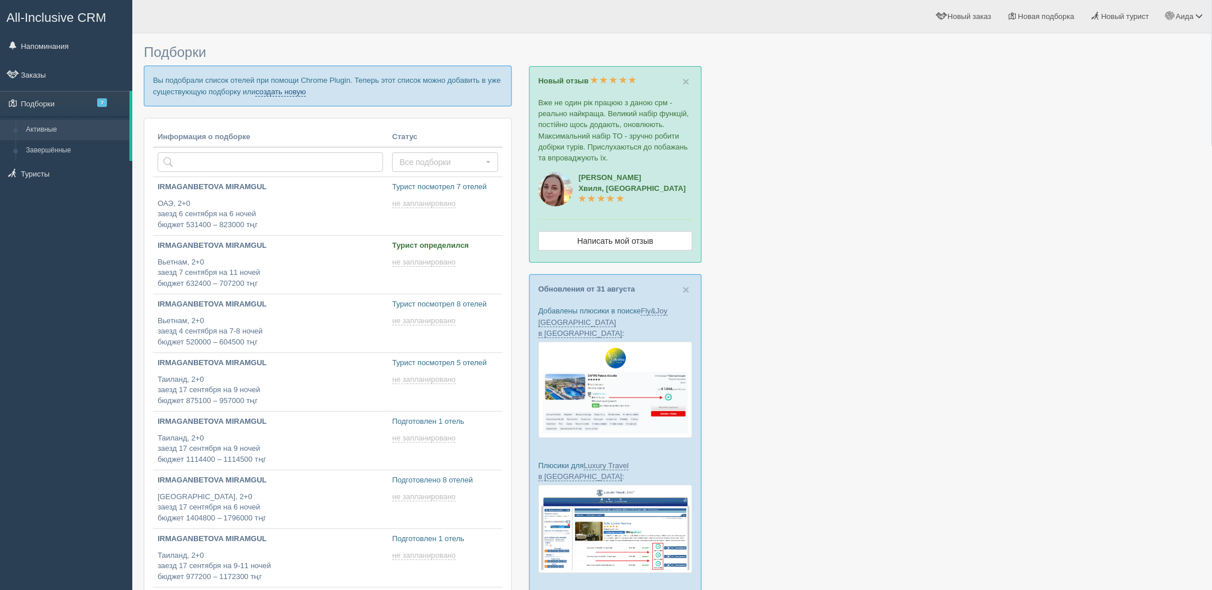
click at [293, 87] on link "создать новую" at bounding box center [280, 91] width 51 height 9
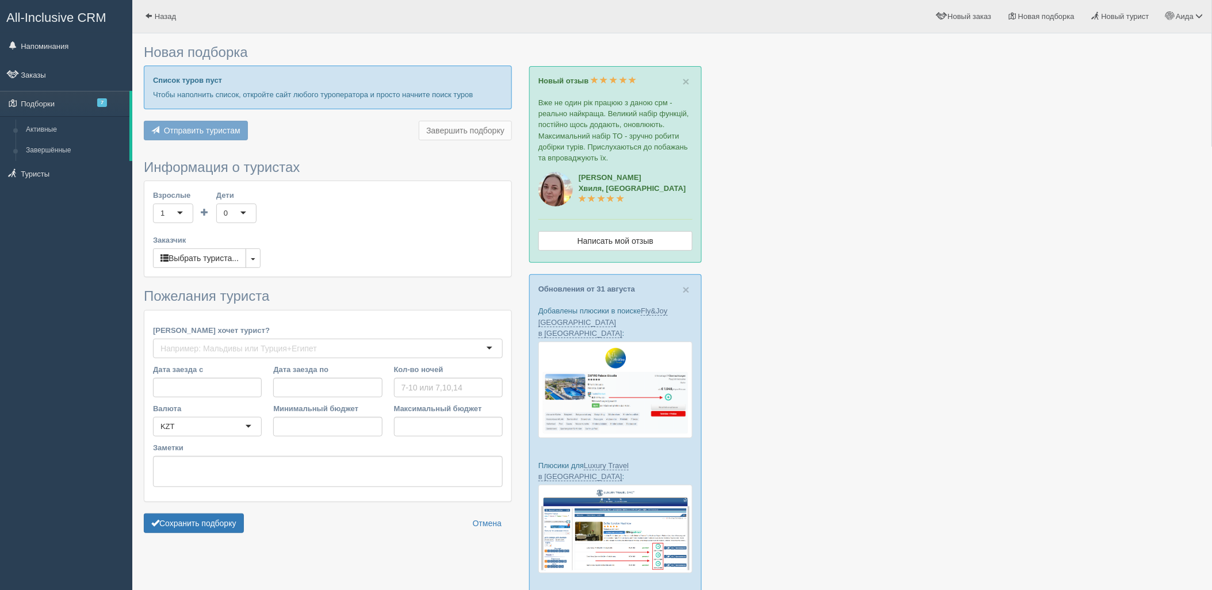
type input "6-7"
type input "711900"
type input "906400"
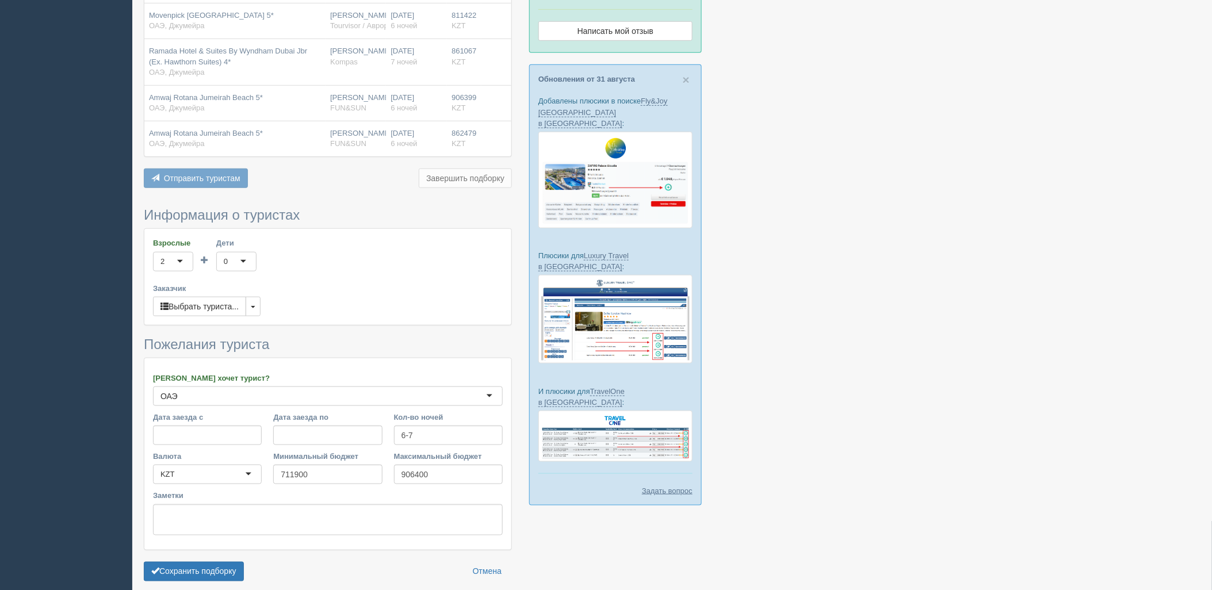
scroll to position [237, 0]
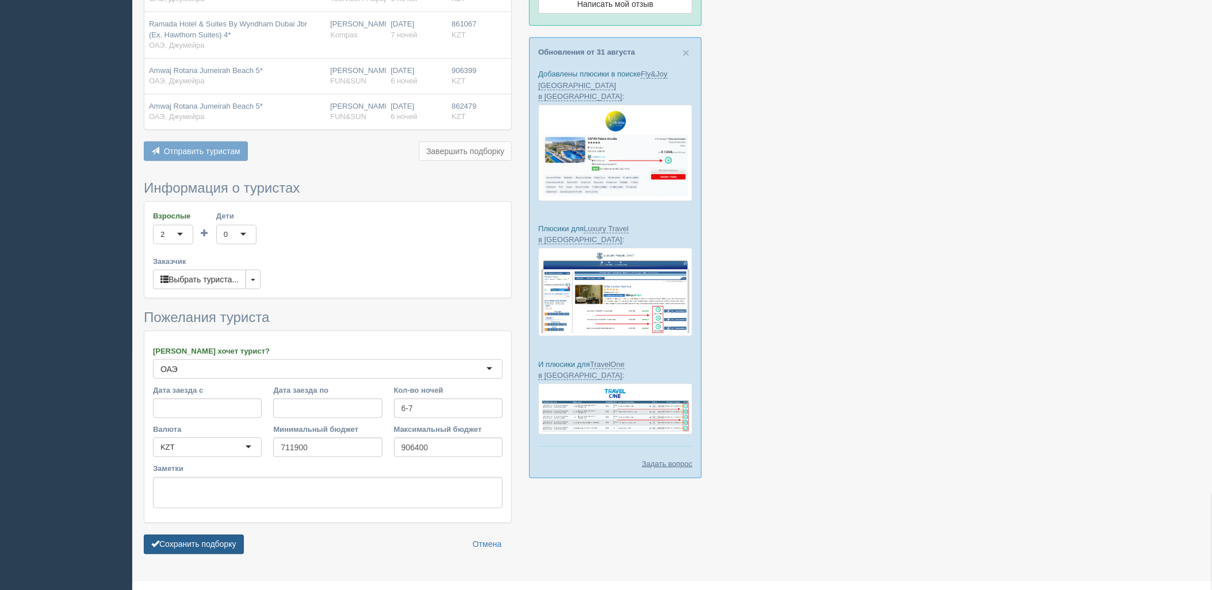
click at [228, 541] on button "Сохранить подборку" at bounding box center [194, 545] width 100 height 20
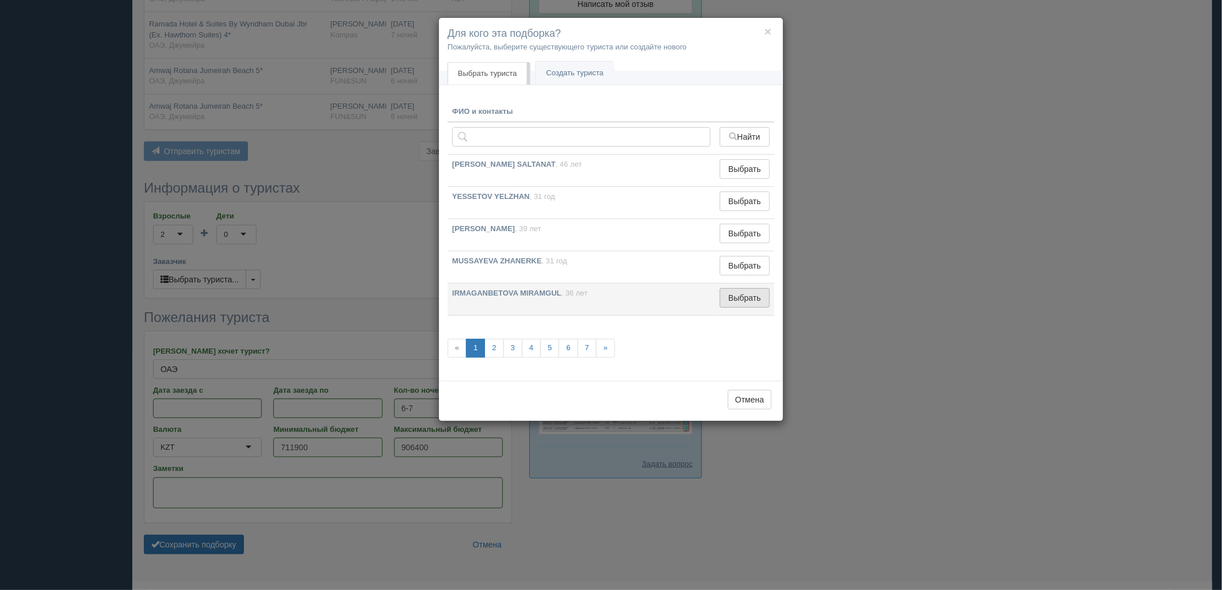
click at [744, 289] on button "Выбрать" at bounding box center [745, 298] width 50 height 20
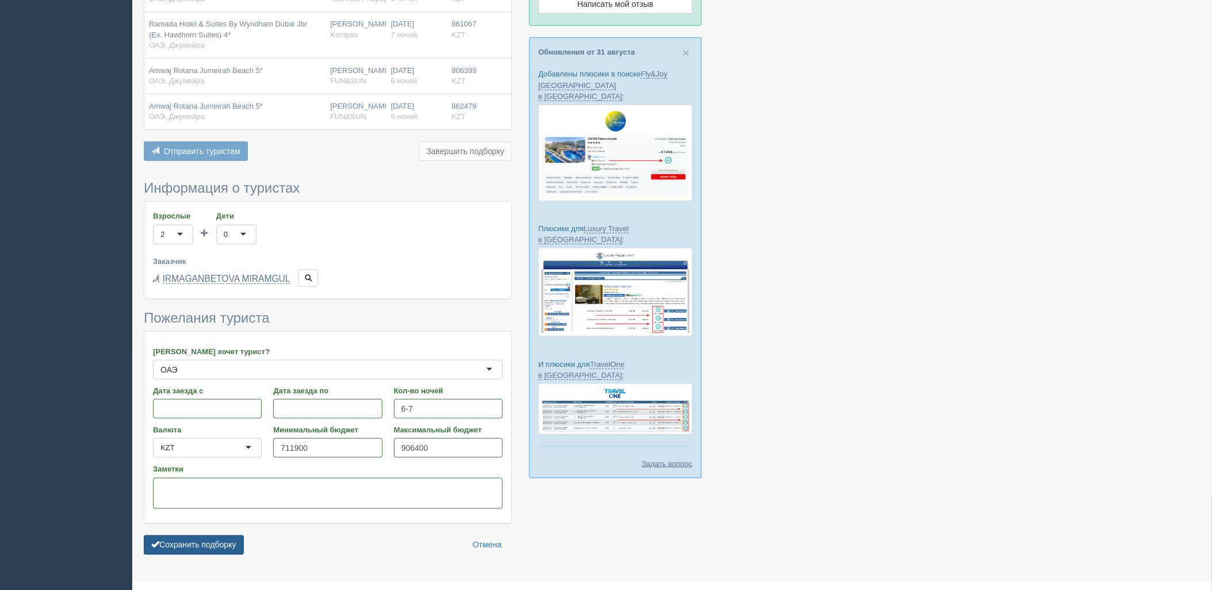
click at [193, 545] on button "Сохранить подборку" at bounding box center [194, 546] width 100 height 20
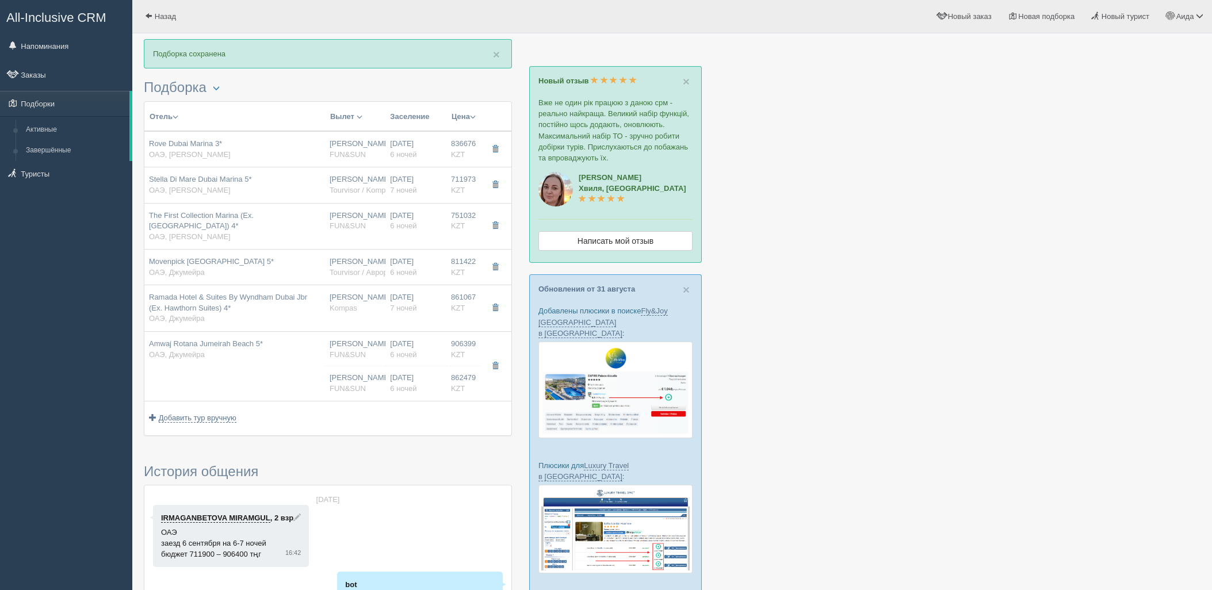
click at [279, 374] on td "Amwaj Rotana Jumeirah Beach 5* ОАЭ, Джумейра" at bounding box center [234, 367] width 181 height 70
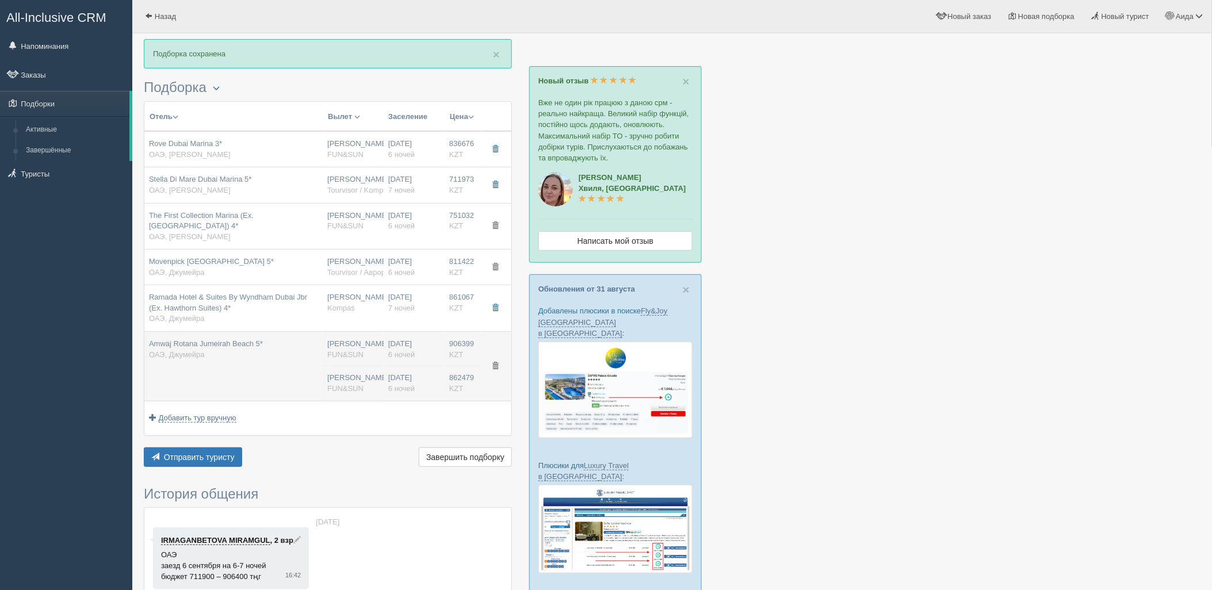
click at [402, 360] on div "08.09.2025 6 ночей" at bounding box center [414, 349] width 52 height 21
type input "Amwaj Rotana Jumeirah Beach 5*"
type input "https://tophotels.ru/hotel/al29689"
type input "ОАЭ"
type input "Джумейра"
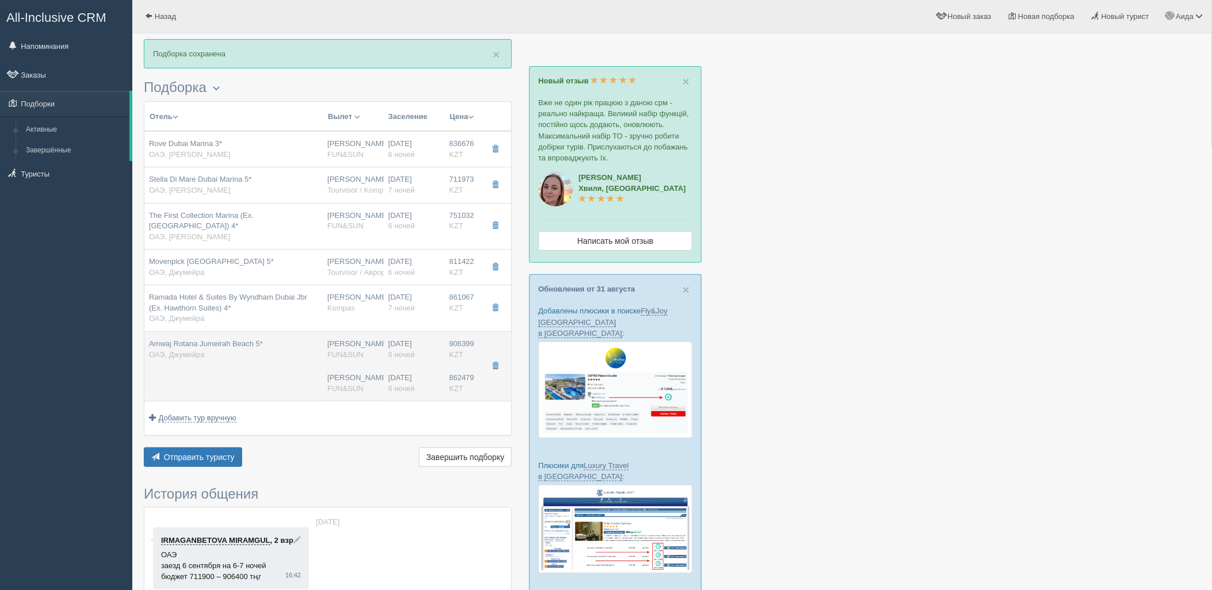
type input "906399.00"
type input "[PERSON_NAME]"
type input "Дубай DXB"
type input "08.09.2025"
type input "07:10"
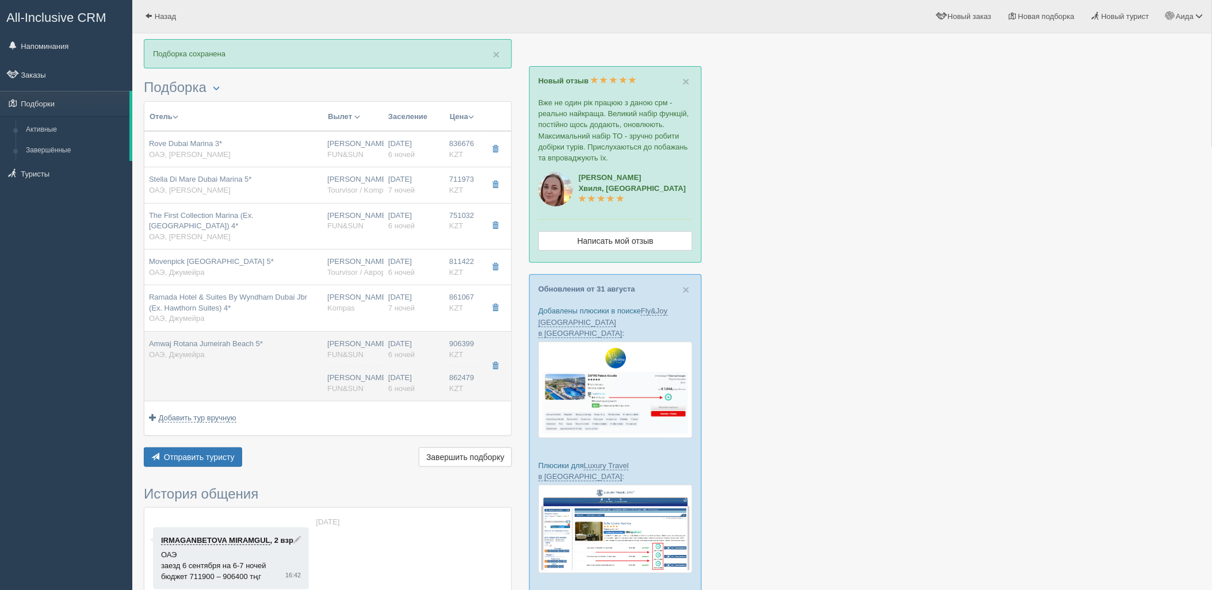
type input "10:55"
type input "Air Astana"
type input "14.09.2025"
type input "12:40"
type input "18:05"
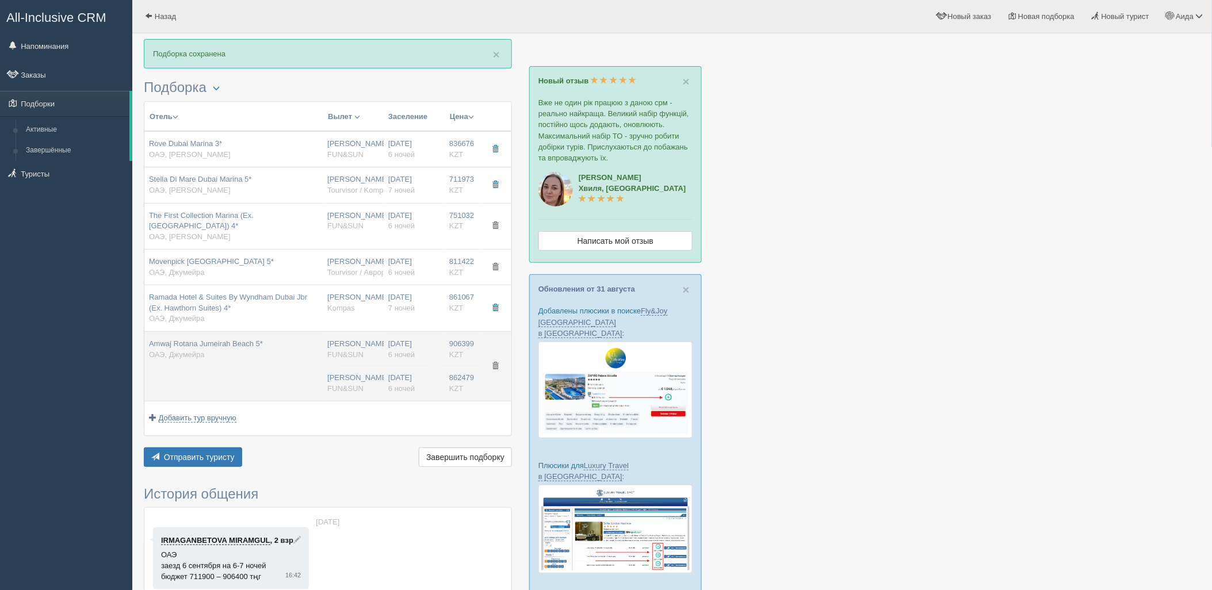
type input "6"
type input "standard sea view with balcony"
type input "BB - Только завтрак"
type input "FUN&SUN"
type input "https://tourvisor.ru/countries#!/hotel=amwaj-rotana"
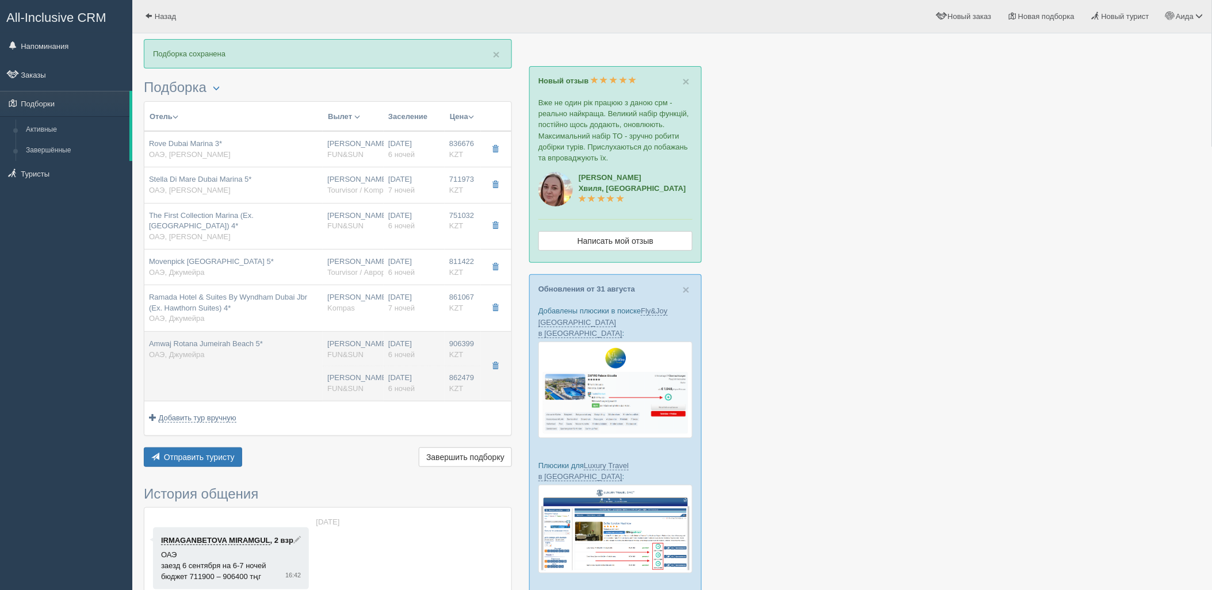
type input "862479.00"
type input "[PERSON_NAME]"
type input "Дубай DXB"
type input "06.09.2025"
type input "07:10"
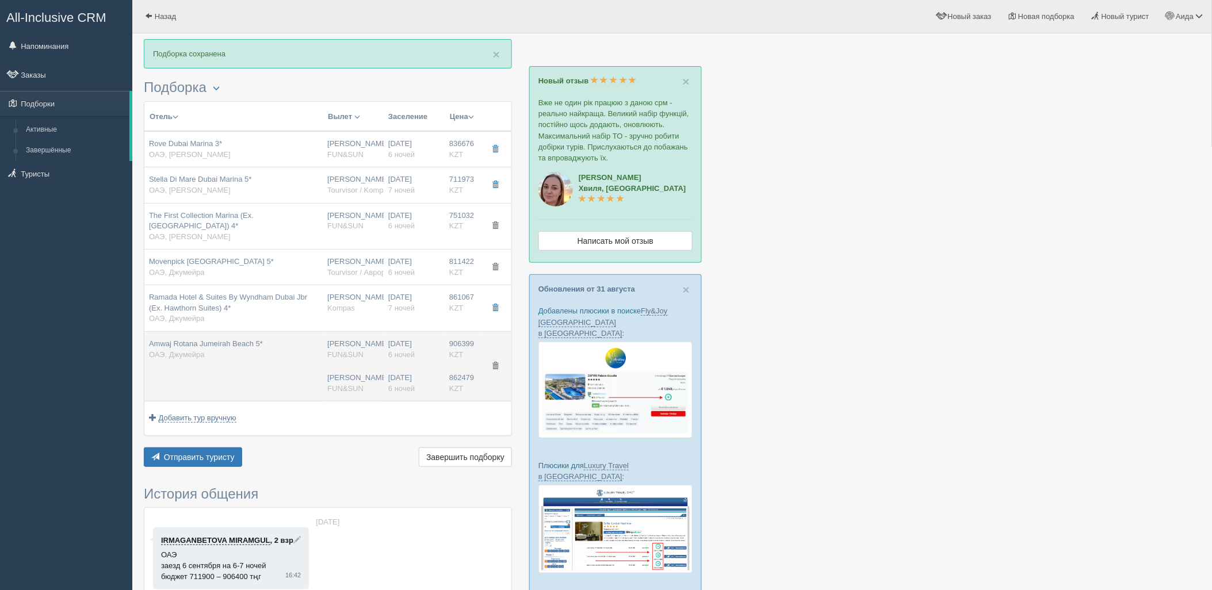
type input "10:55"
type input "Air Astana"
type input "12.09.2025"
type input "13:00"
type input "18:25"
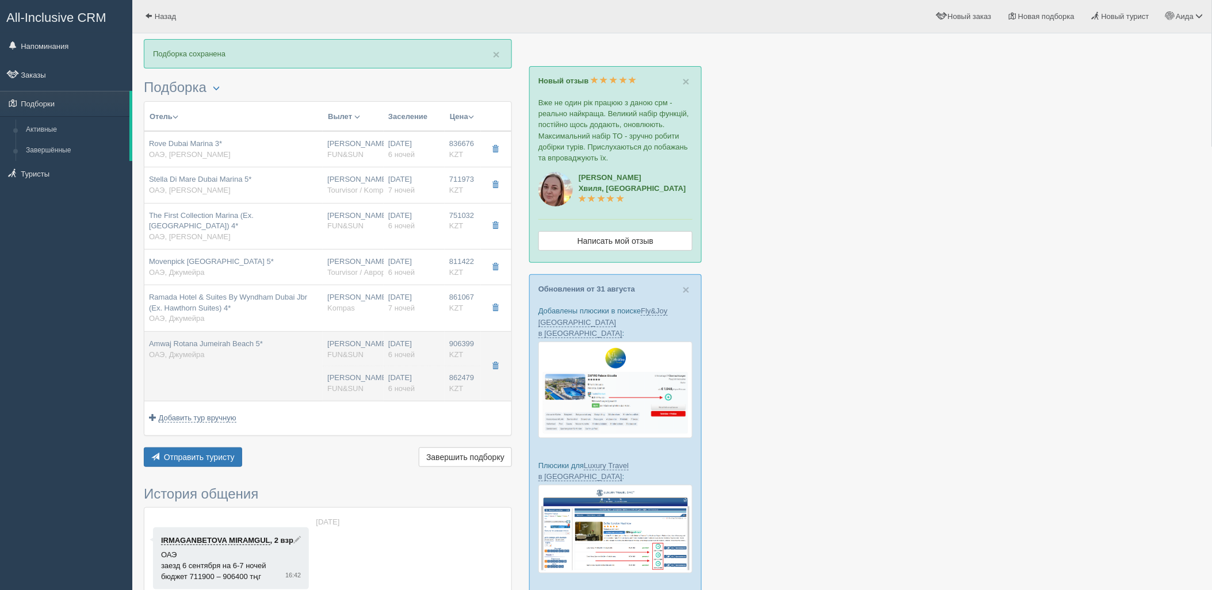
type input "6"
type input "standard sea view with balcony"
type input "BB - Только завтрак"
type input "FUN&SUN"
type input "https://tourvisor.ru/countries#!/hotel=amwaj-rotana"
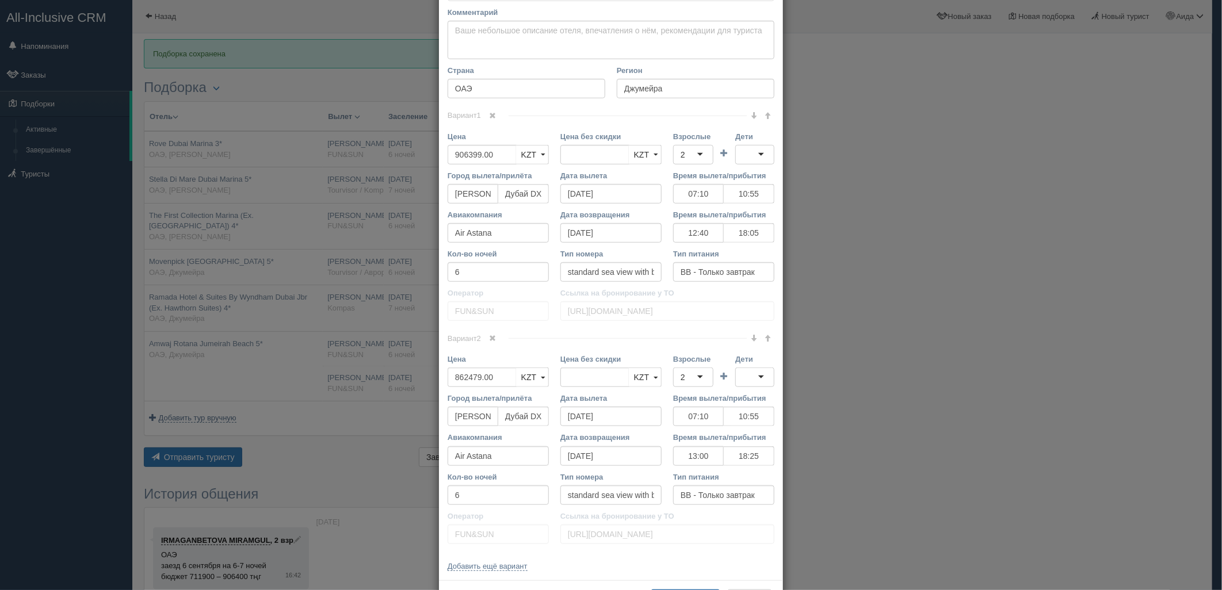
scroll to position [418, 0]
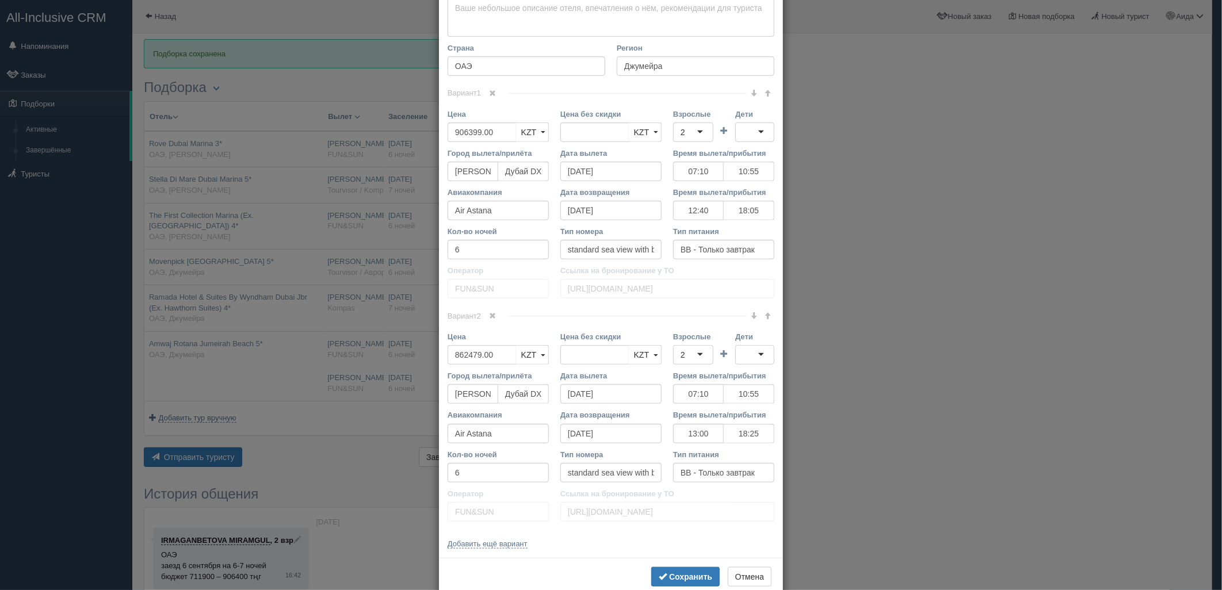
click at [490, 96] on span at bounding box center [493, 93] width 7 height 7
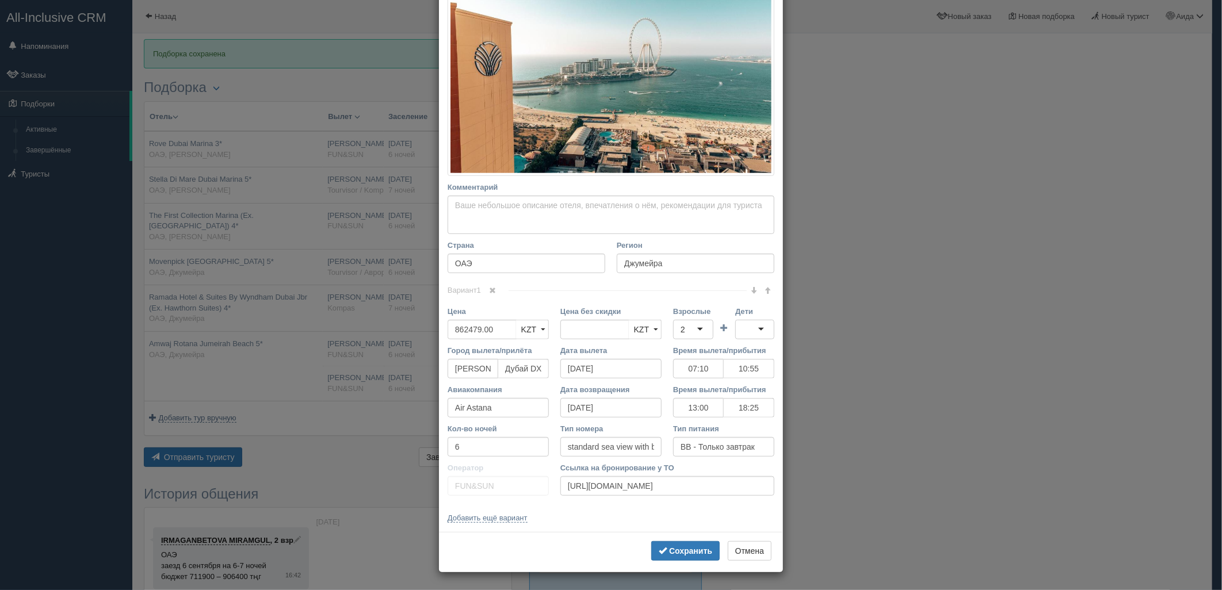
scroll to position [220, 0]
click at [687, 559] on button "Сохранить" at bounding box center [685, 551] width 68 height 20
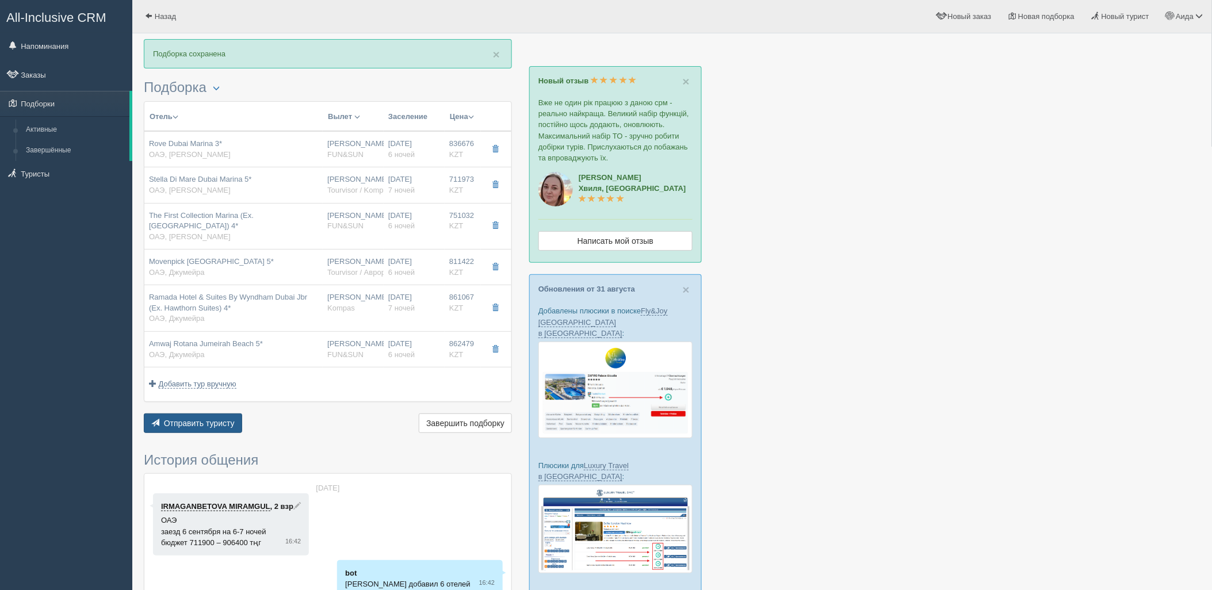
click at [190, 419] on span "Отправить туристу" at bounding box center [199, 423] width 71 height 9
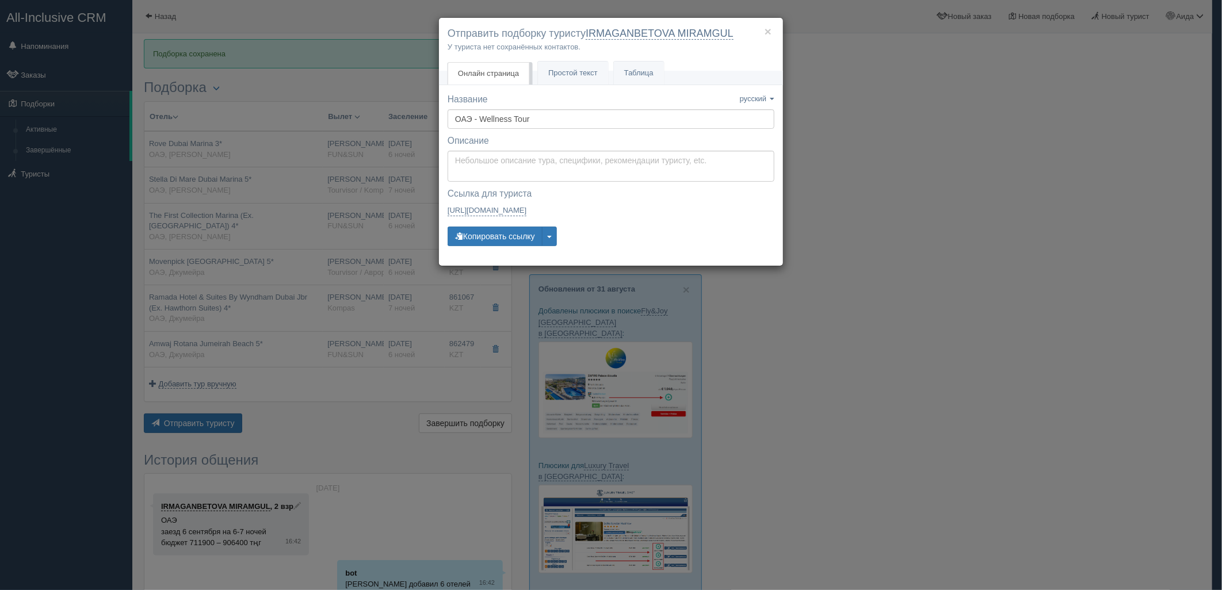
click at [498, 226] on div "Название Название сохранено русский english eesti latviešu polski українська ру…" at bounding box center [611, 175] width 327 height 164
click at [497, 229] on button "Копировать ссылку" at bounding box center [495, 237] width 95 height 20
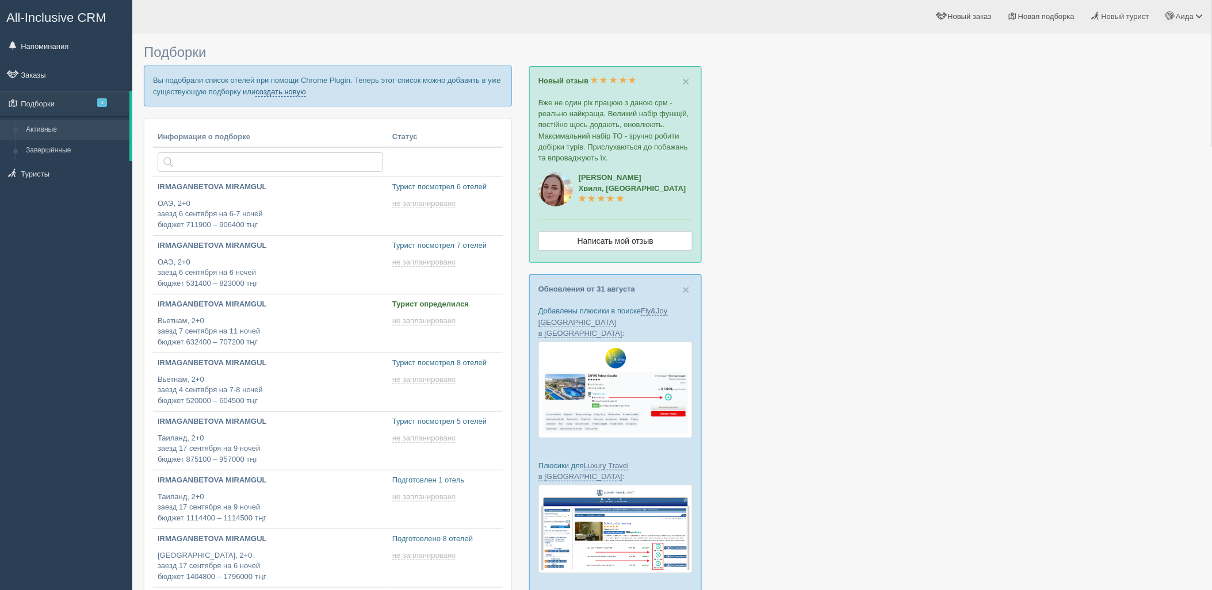
click at [306, 94] on link "создать новую" at bounding box center [280, 91] width 51 height 9
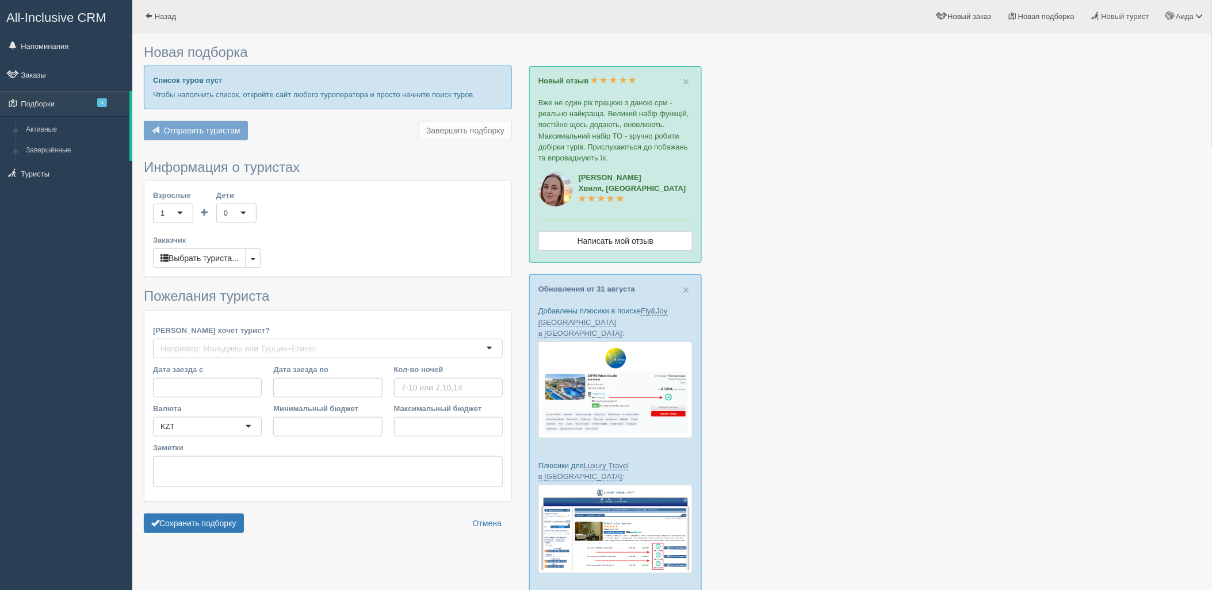
type input "8"
type input "608800"
type input "608900"
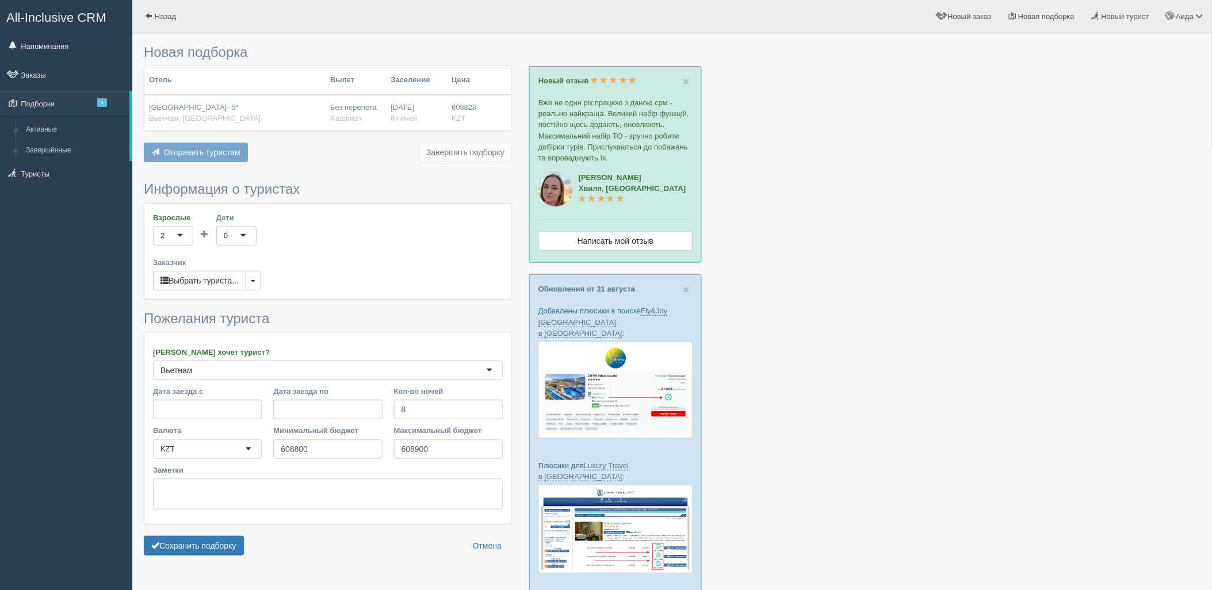
click at [246, 547] on div "Сохранить подборку Отмена" at bounding box center [328, 546] width 368 height 20
click at [220, 549] on button "Сохранить подборку" at bounding box center [194, 546] width 100 height 20
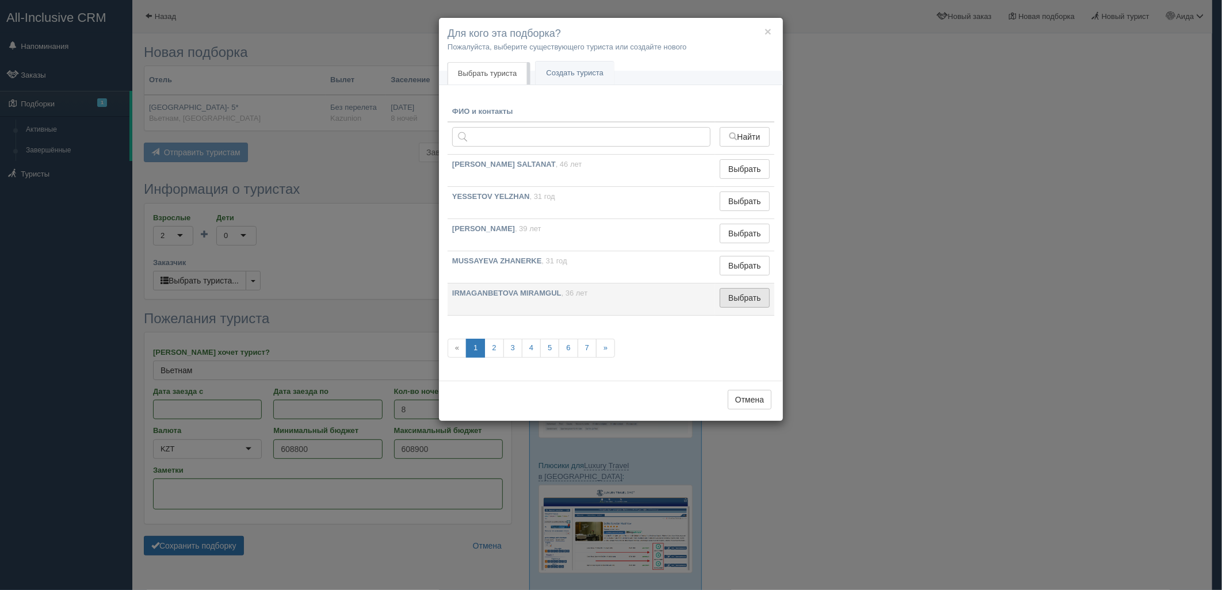
click at [731, 296] on button "Выбрать" at bounding box center [745, 298] width 50 height 20
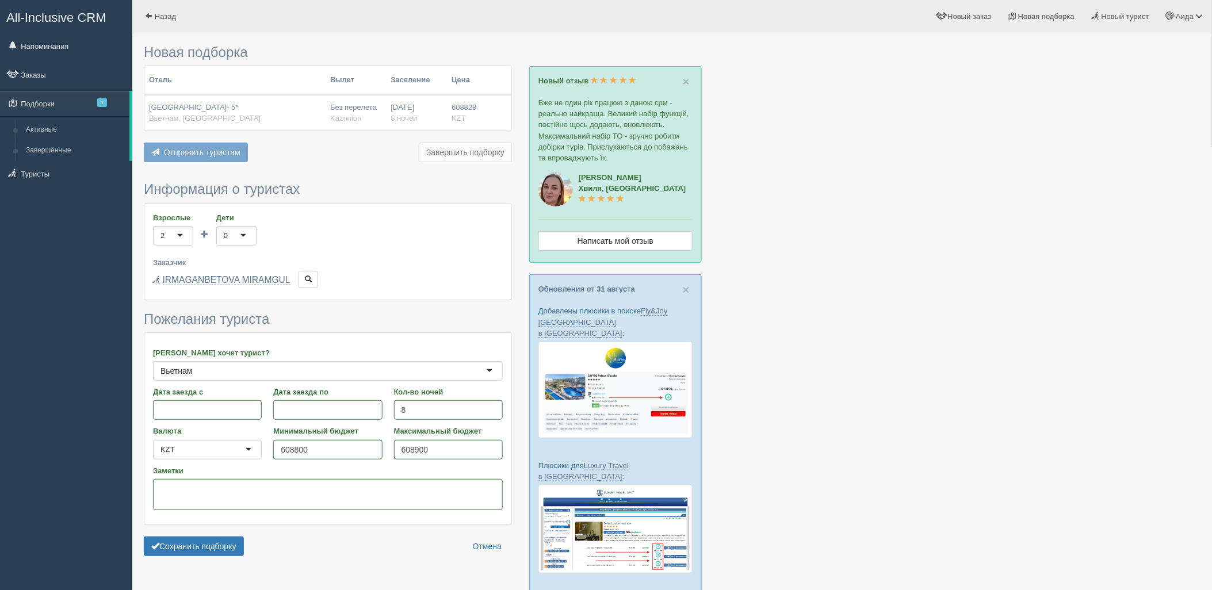
click at [231, 535] on form "Информация о туристах Взрослые 2 2 1 2 3 4 5 6 7 8 9 10 11 12 13 14 15 16 17 18…" at bounding box center [328, 372] width 368 height 380
click at [237, 537] on button "Сохранить подборку" at bounding box center [194, 547] width 100 height 20
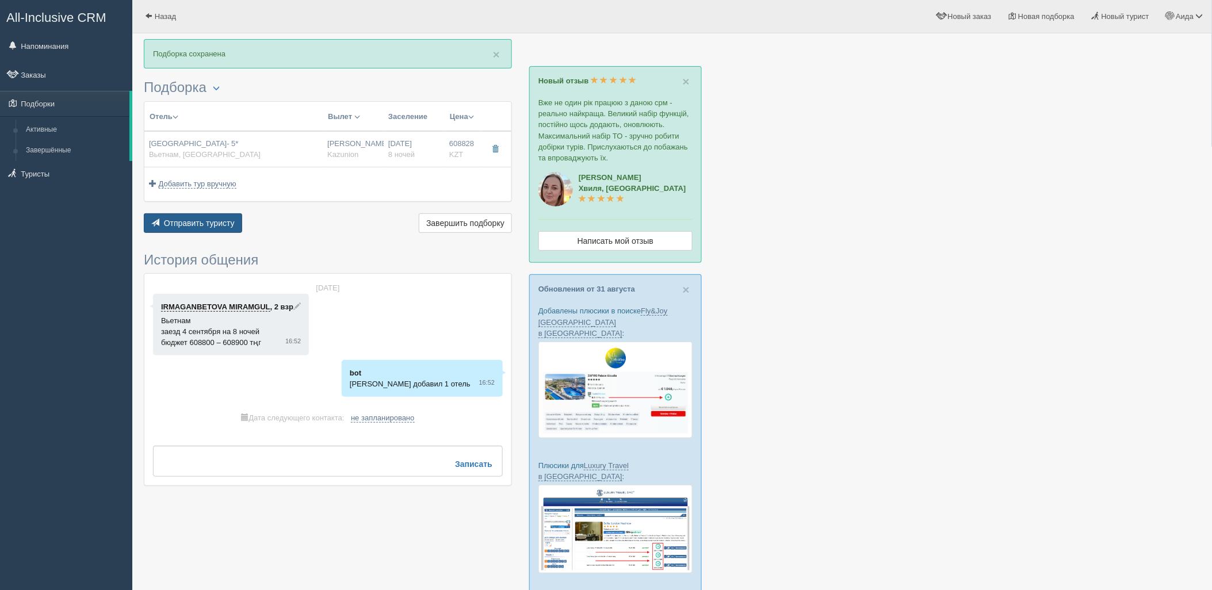
click at [231, 229] on button "Отправить туристу Отправить" at bounding box center [193, 223] width 98 height 20
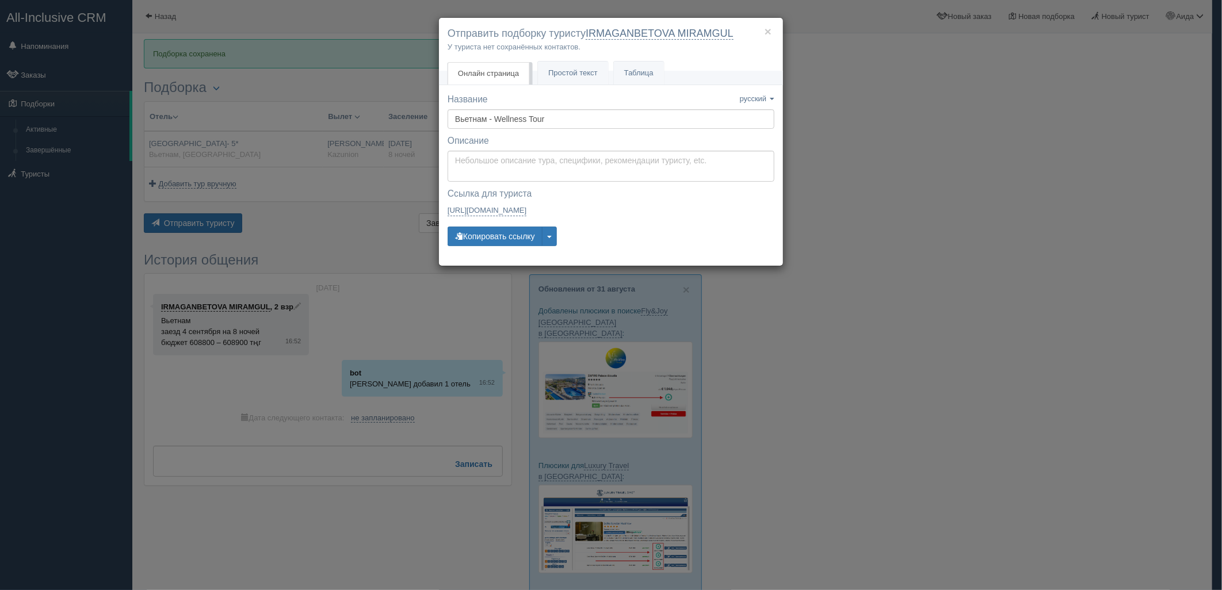
click at [573, 58] on div "× Отправить подборку туристу IRMAGANBETOVA MIRAMGUL У туриста нет сохранённых к…" at bounding box center [611, 45] width 344 height 54
click at [573, 67] on link "Простой текст Текст" at bounding box center [573, 74] width 70 height 24
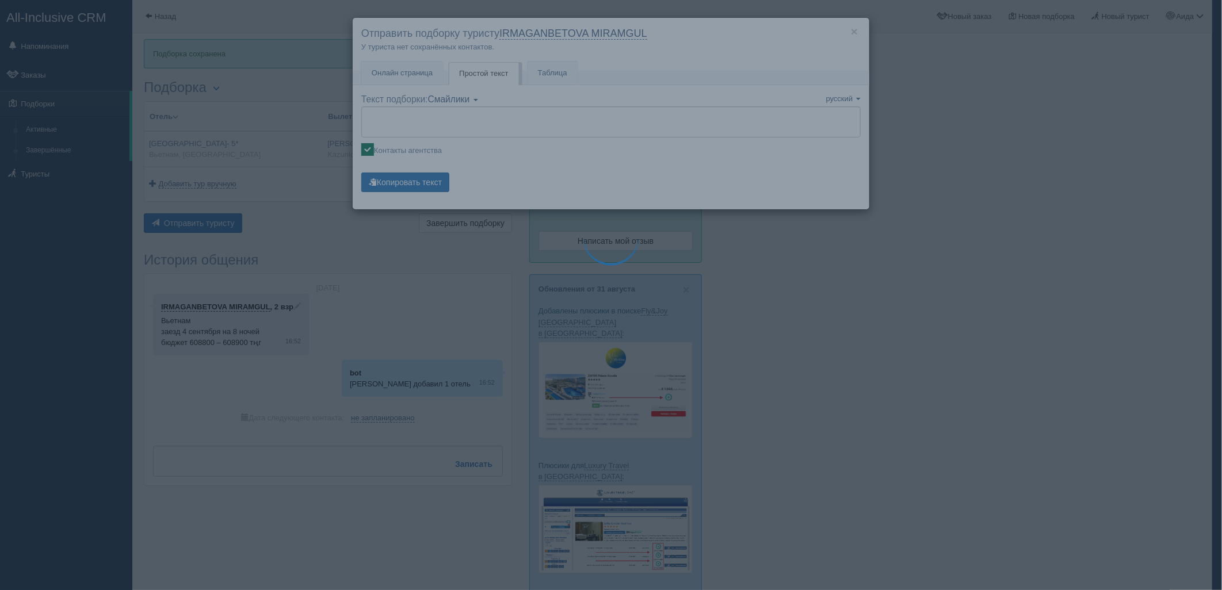
type textarea "🌞 Loremi dolo! Sitametcon Adi elitseddoei temporinc utlabore: 🌎 Etdolor, Mag Al…"
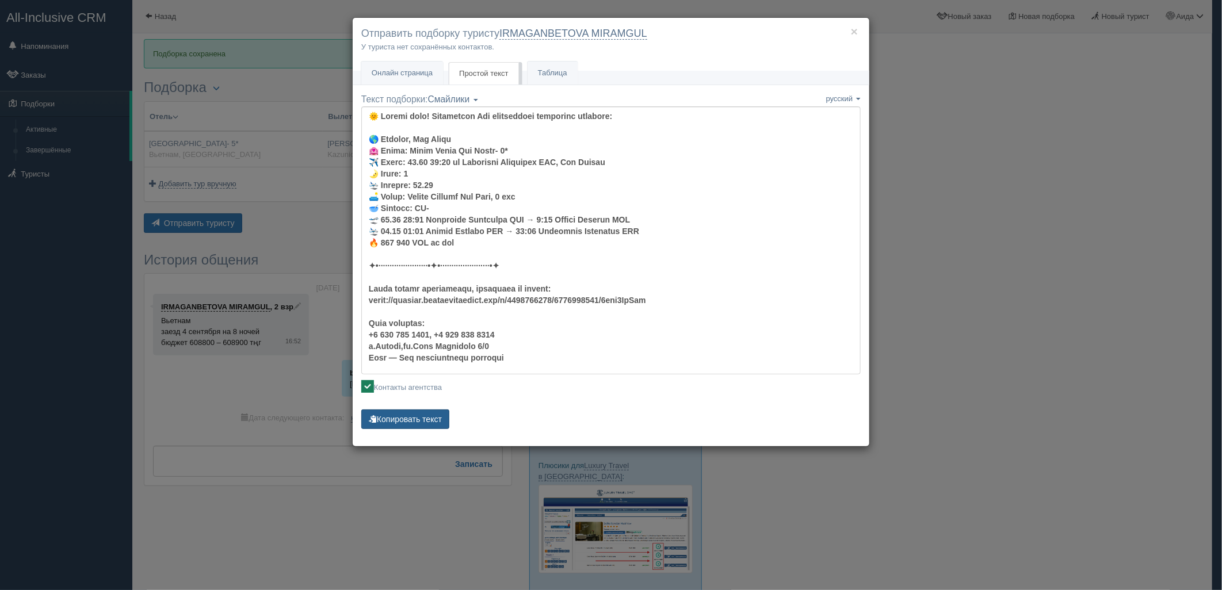
click at [427, 421] on button "Копировать текст" at bounding box center [405, 420] width 88 height 20
